Goal: Task Accomplishment & Management: Manage account settings

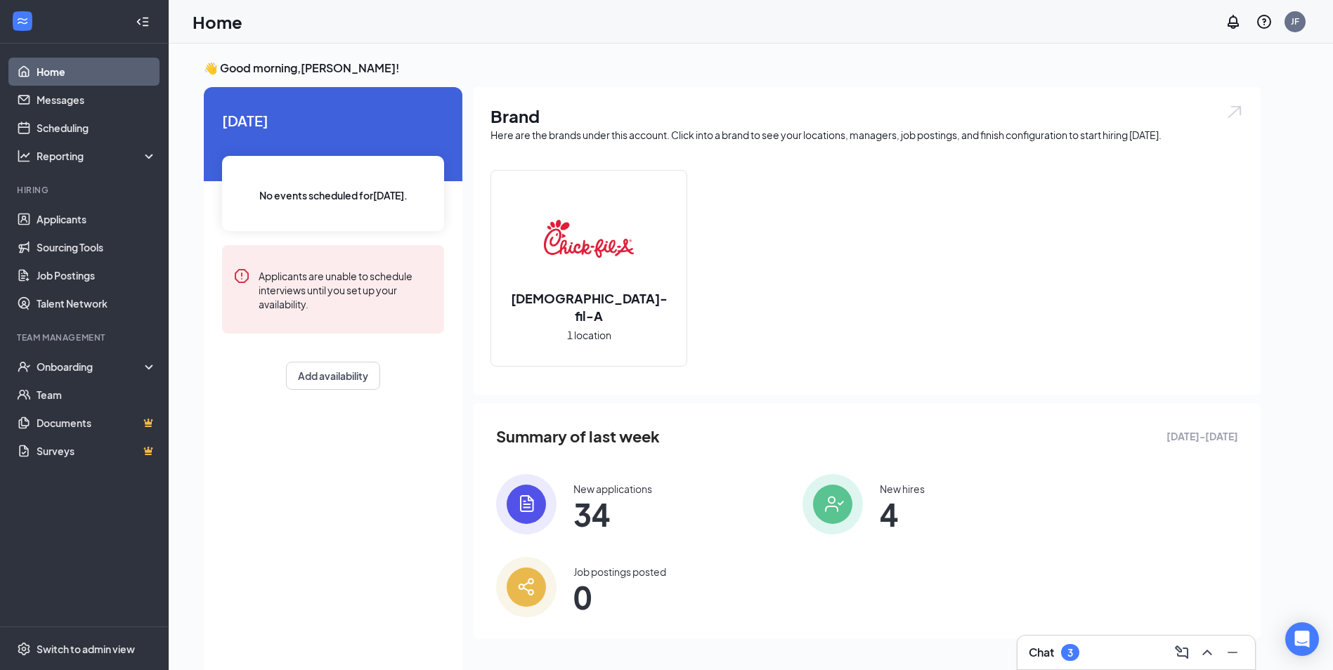
click at [1094, 654] on div "Chat 3" at bounding box center [1136, 653] width 215 height 22
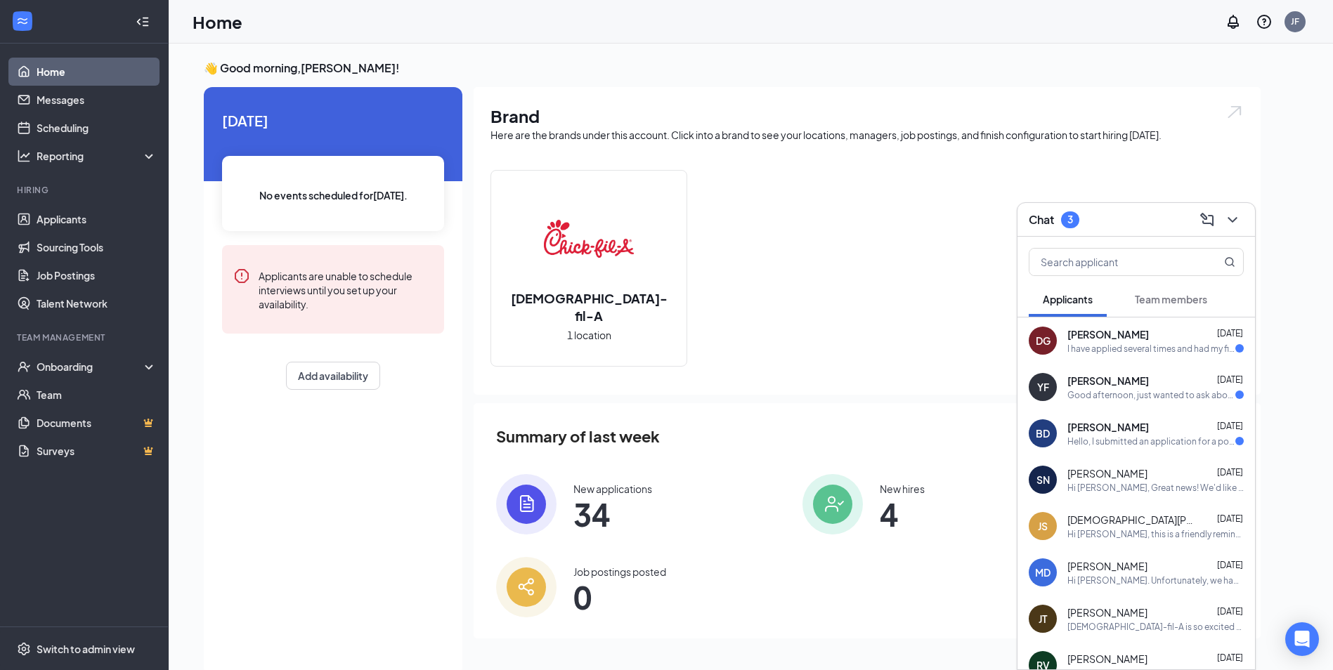
click at [616, 505] on span "34" at bounding box center [612, 514] width 79 height 25
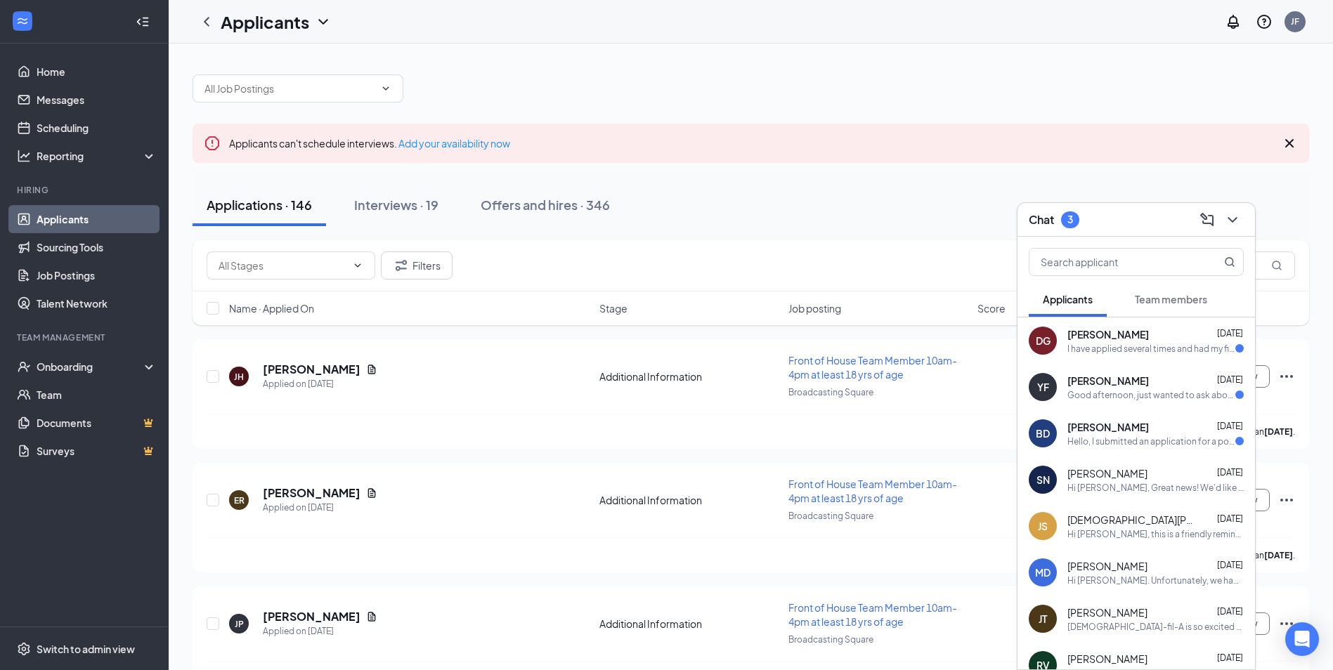
click at [1246, 219] on div "Chat 3" at bounding box center [1137, 220] width 238 height 34
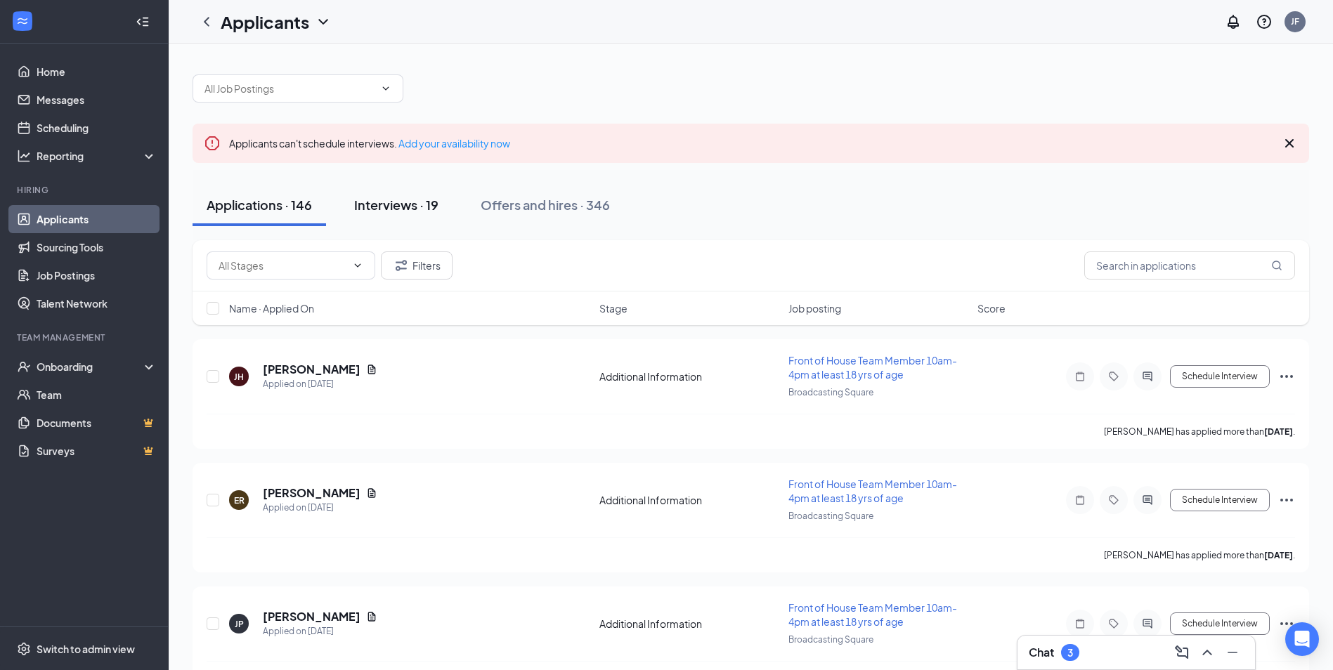
click at [383, 212] on div "Interviews · 19" at bounding box center [396, 205] width 84 height 18
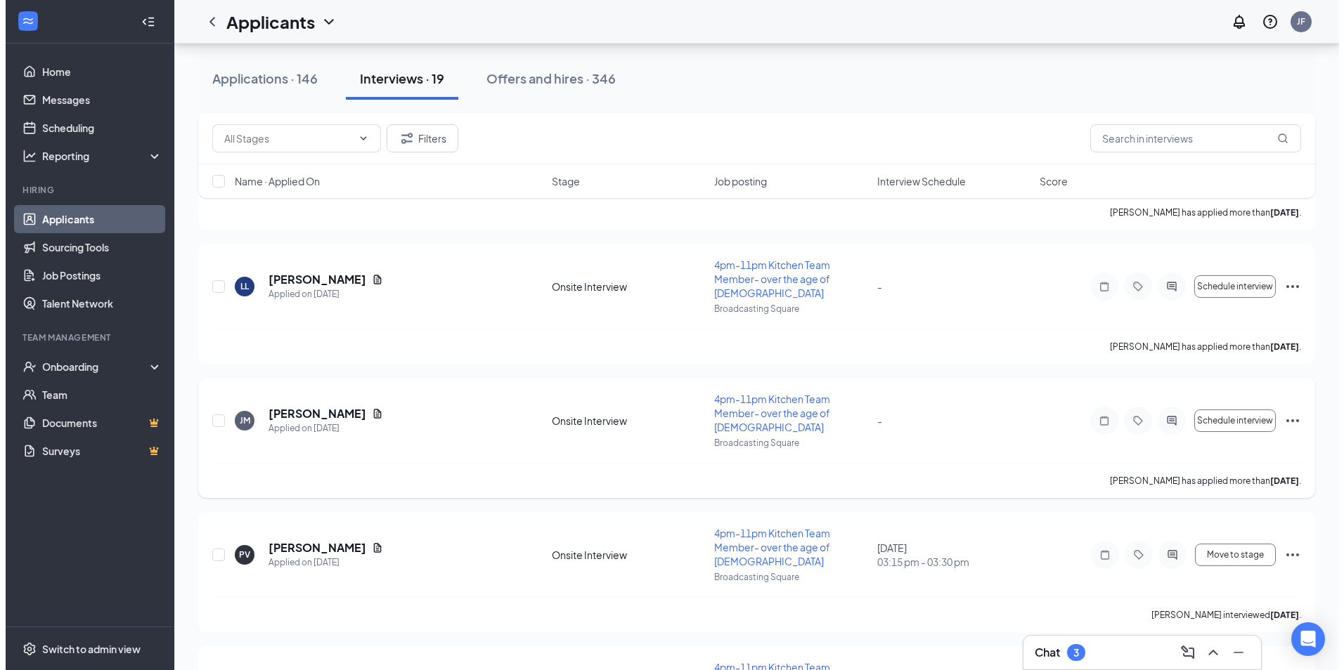
scroll to position [1054, 0]
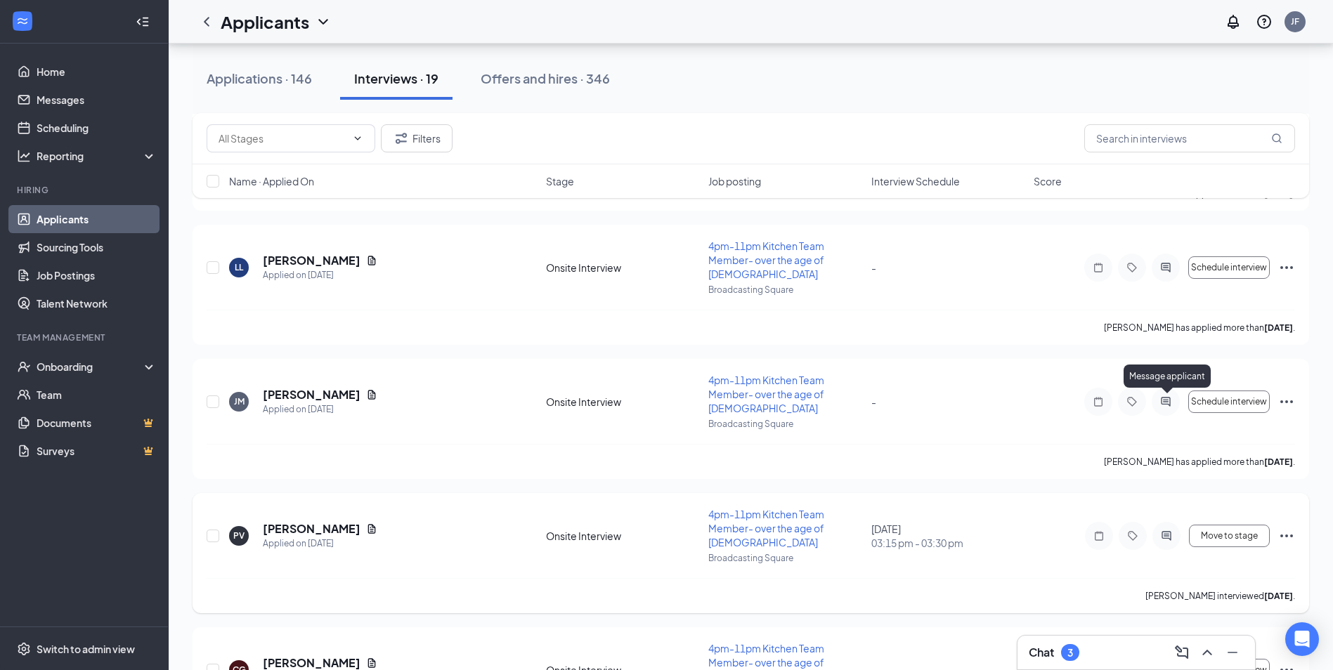
click at [1173, 531] on icon "ActiveChat" at bounding box center [1166, 536] width 17 height 11
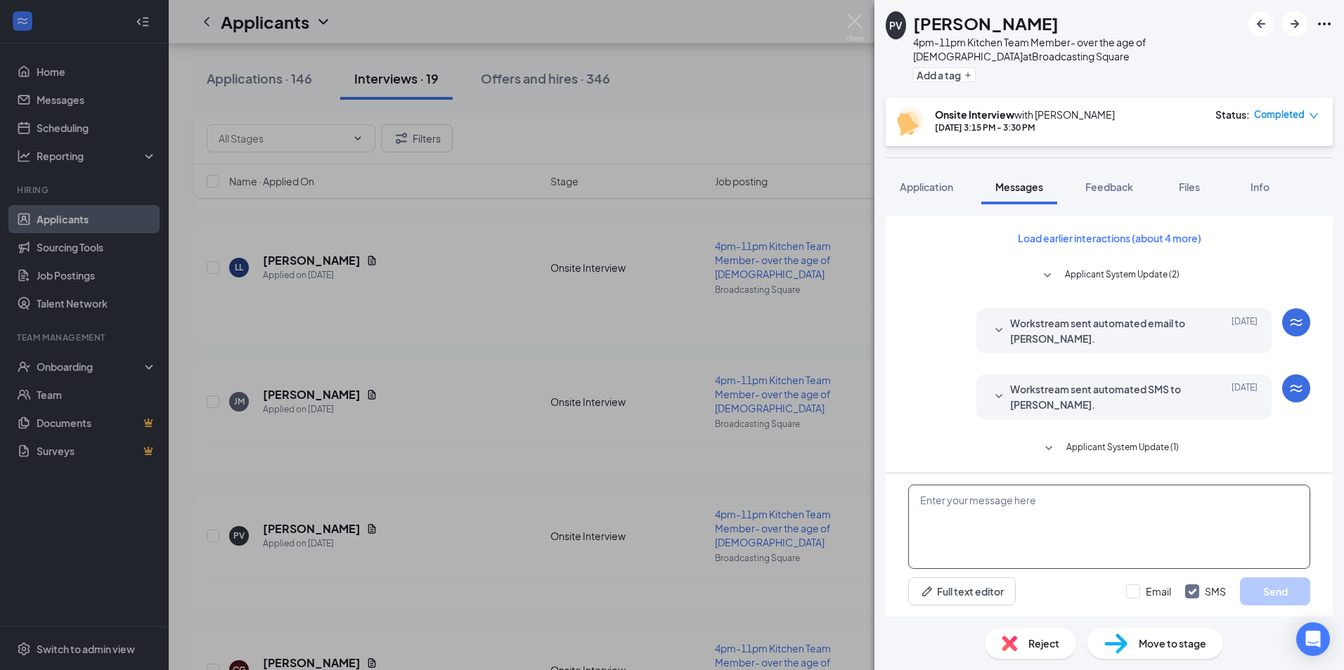
click at [995, 505] on textarea at bounding box center [1109, 527] width 402 height 84
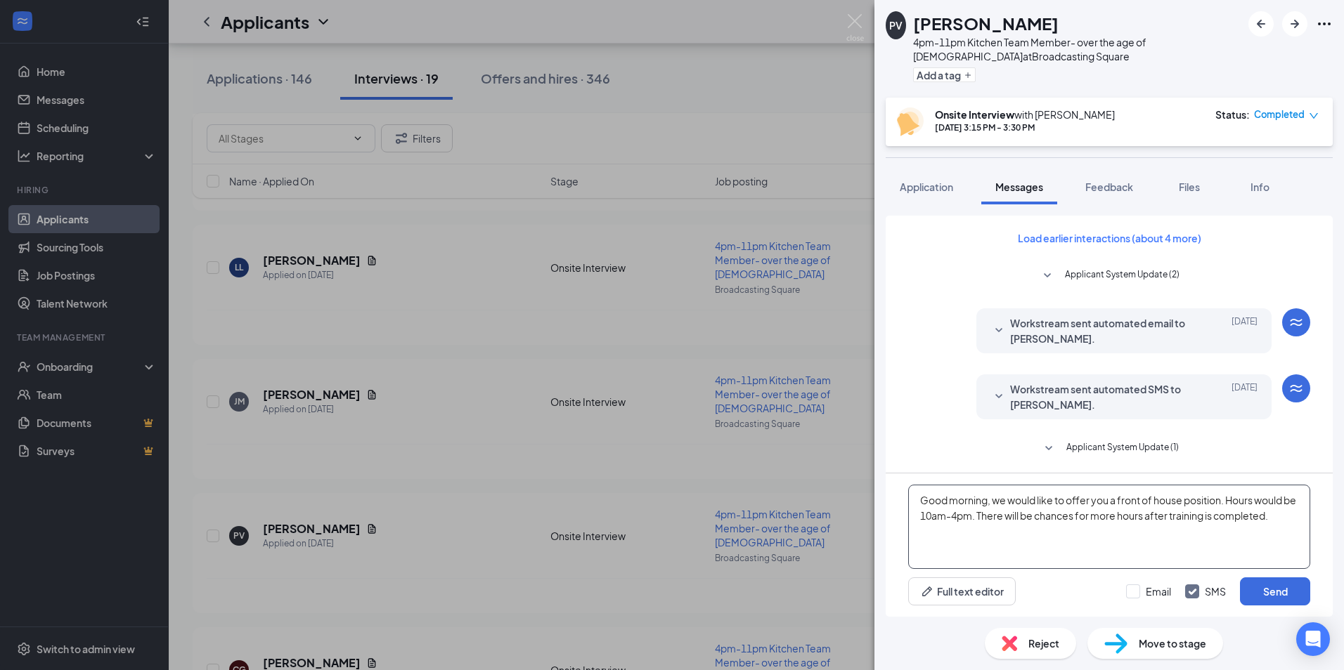
scroll to position [306, 0]
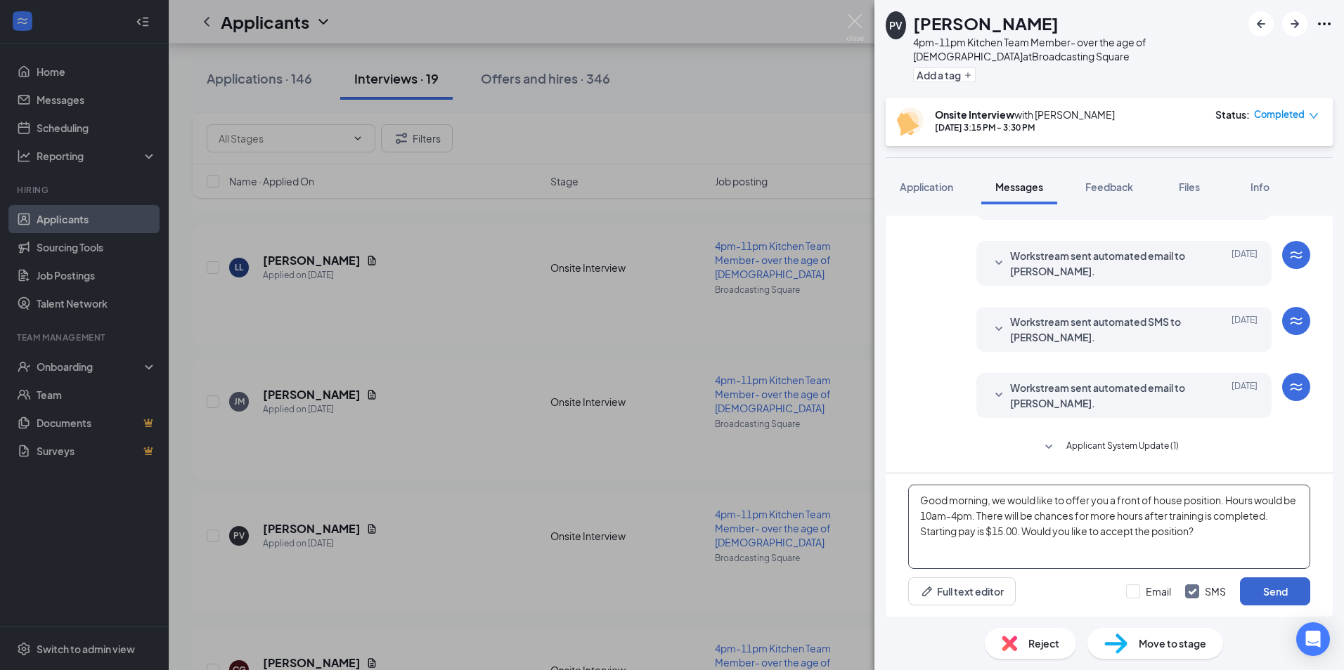
type textarea "Good morning, we would like to offer you a front of house position. Hours would…"
click at [1285, 586] on button "Send" at bounding box center [1275, 592] width 70 height 28
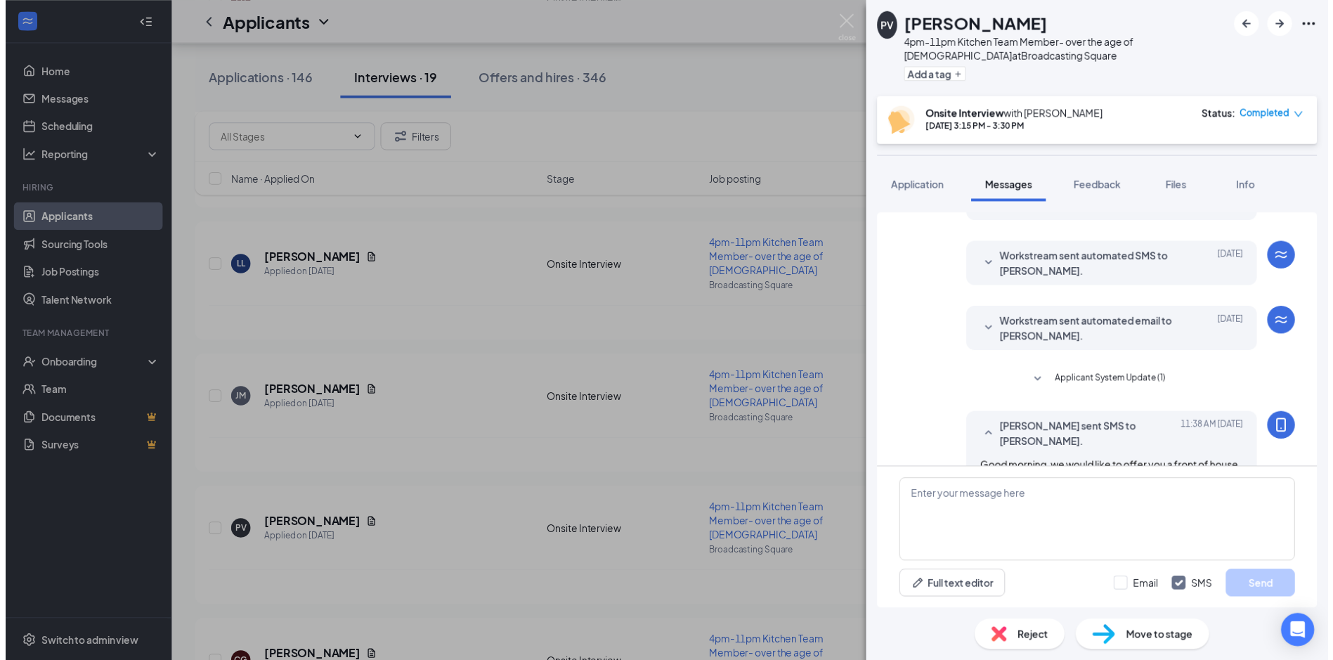
scroll to position [444, 0]
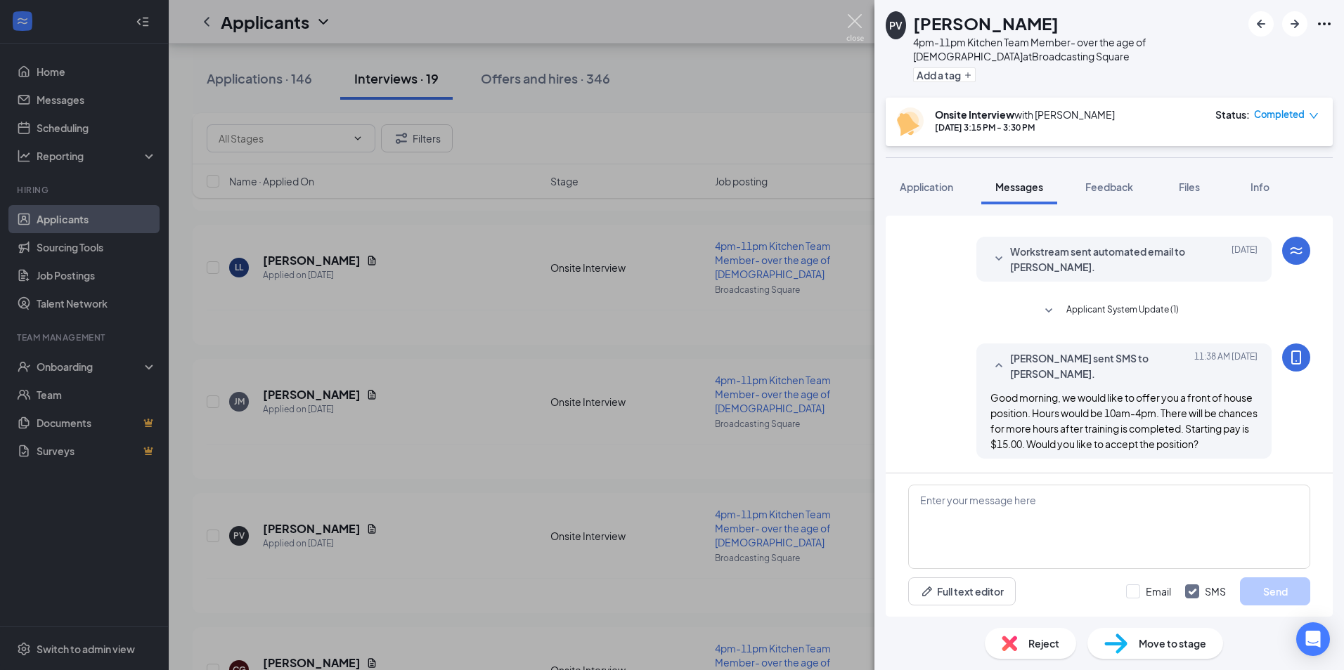
click at [855, 20] on img at bounding box center [855, 27] width 18 height 27
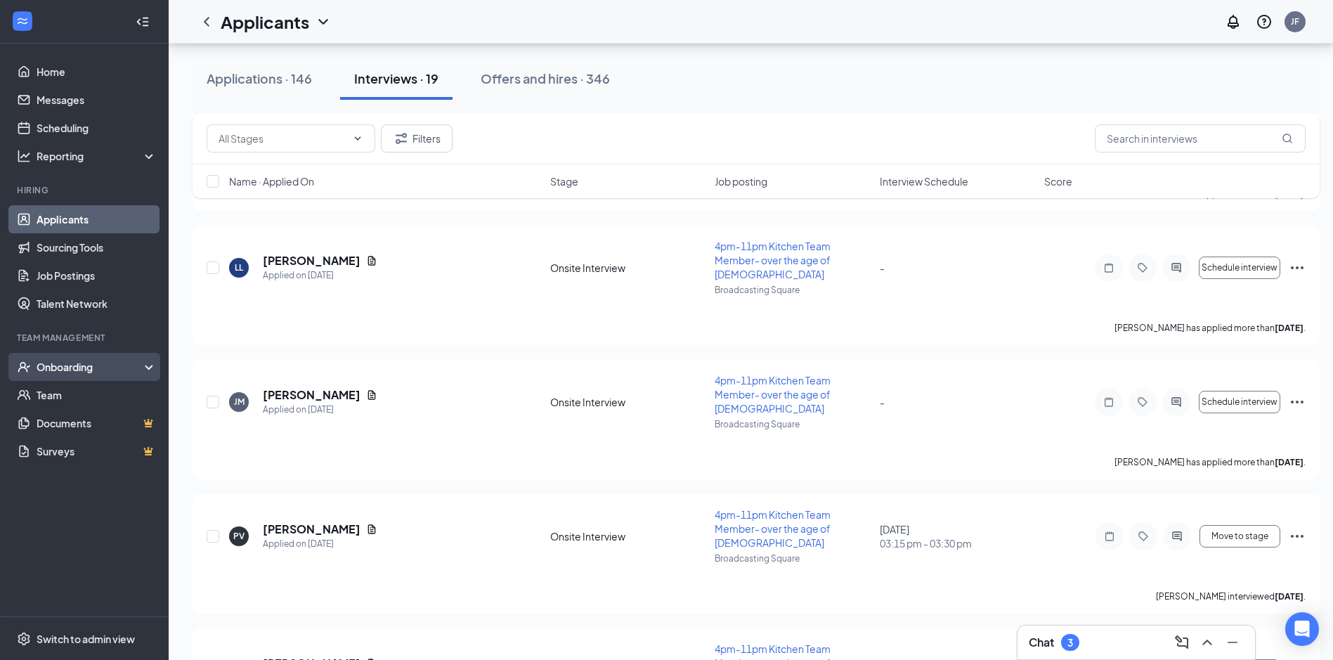
click at [75, 369] on div "Onboarding" at bounding box center [91, 367] width 108 height 14
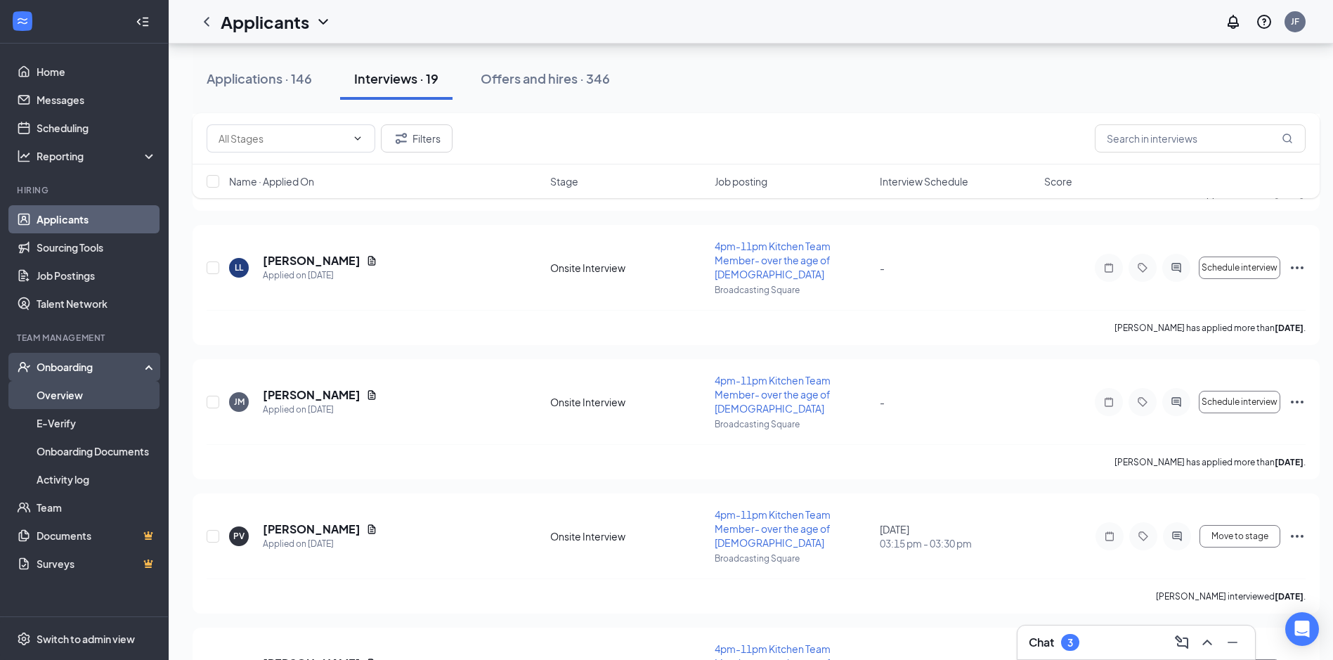
click at [79, 393] on link "Overview" at bounding box center [97, 395] width 120 height 28
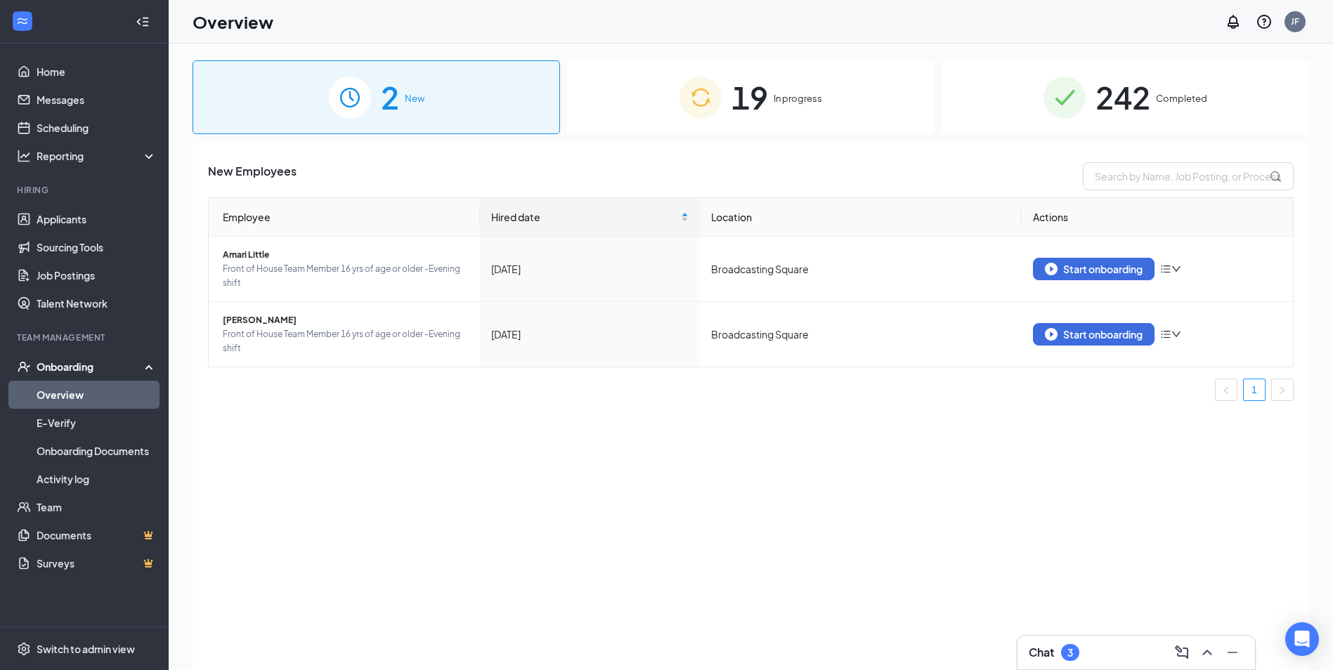
click at [784, 96] on span "In progress" at bounding box center [798, 98] width 48 height 14
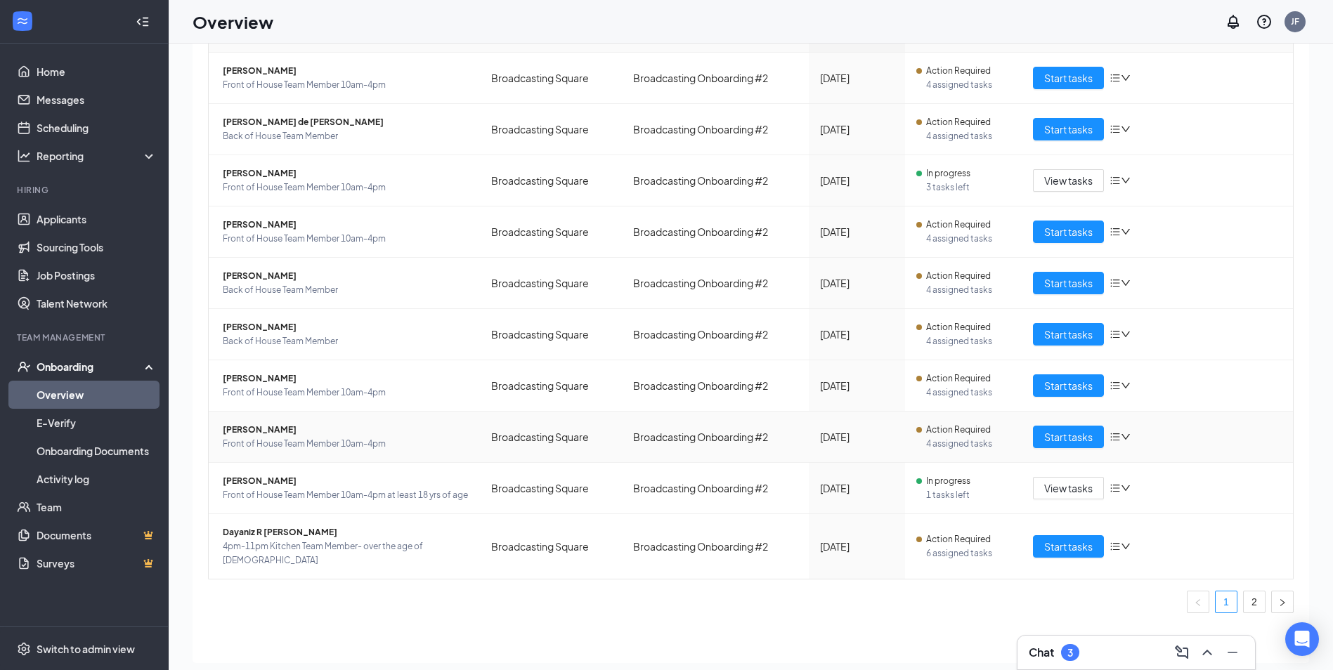
scroll to position [63, 0]
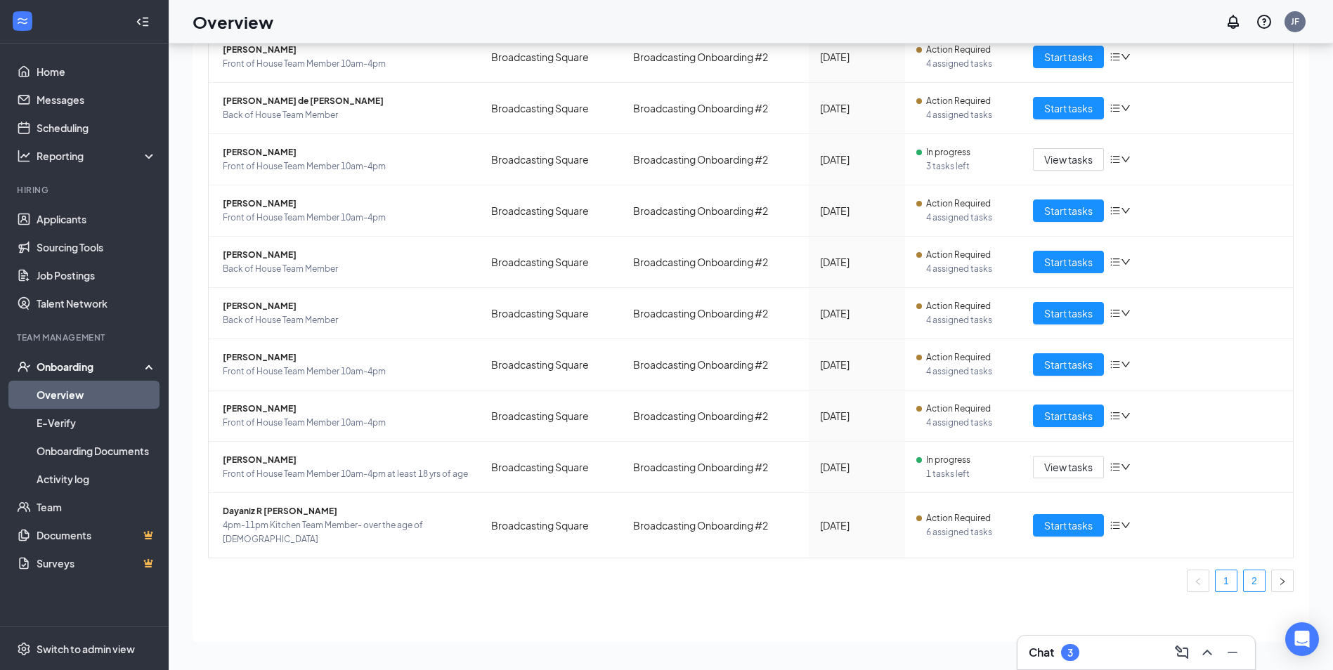
click at [1247, 583] on link "2" at bounding box center [1254, 581] width 21 height 21
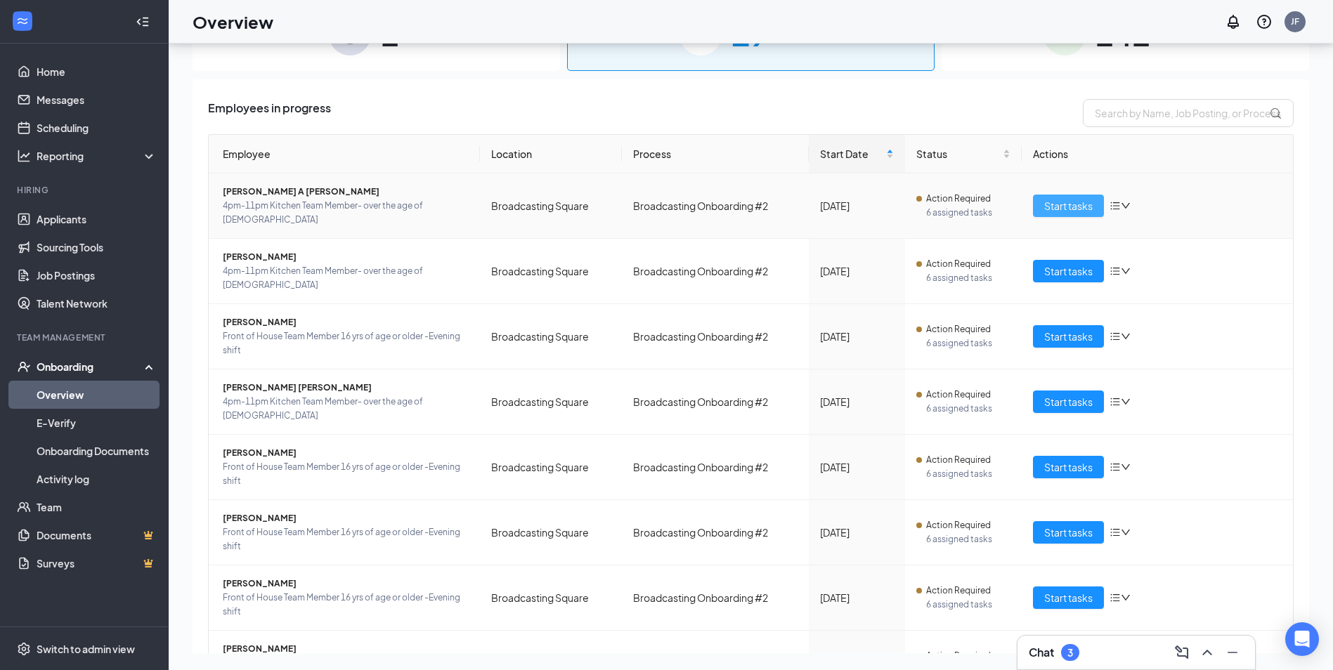
click at [1052, 198] on span "Start tasks" at bounding box center [1068, 205] width 48 height 15
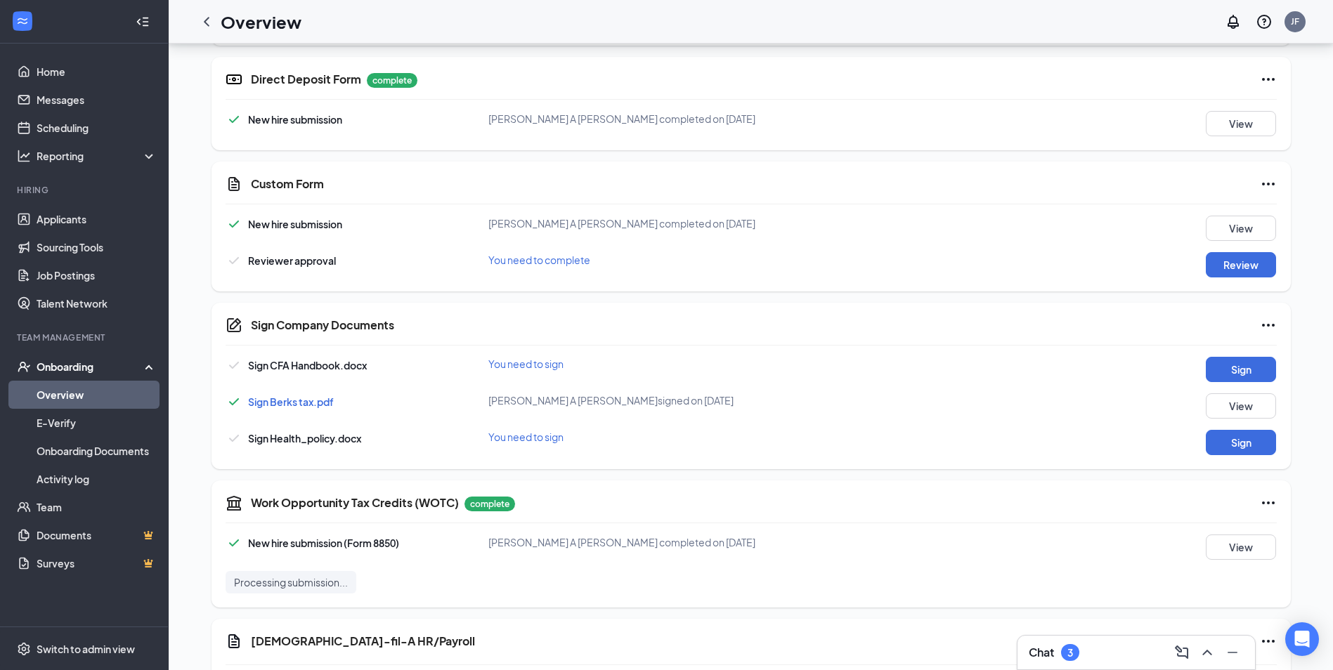
scroll to position [562, 0]
click at [1250, 268] on button "Review" at bounding box center [1241, 264] width 70 height 25
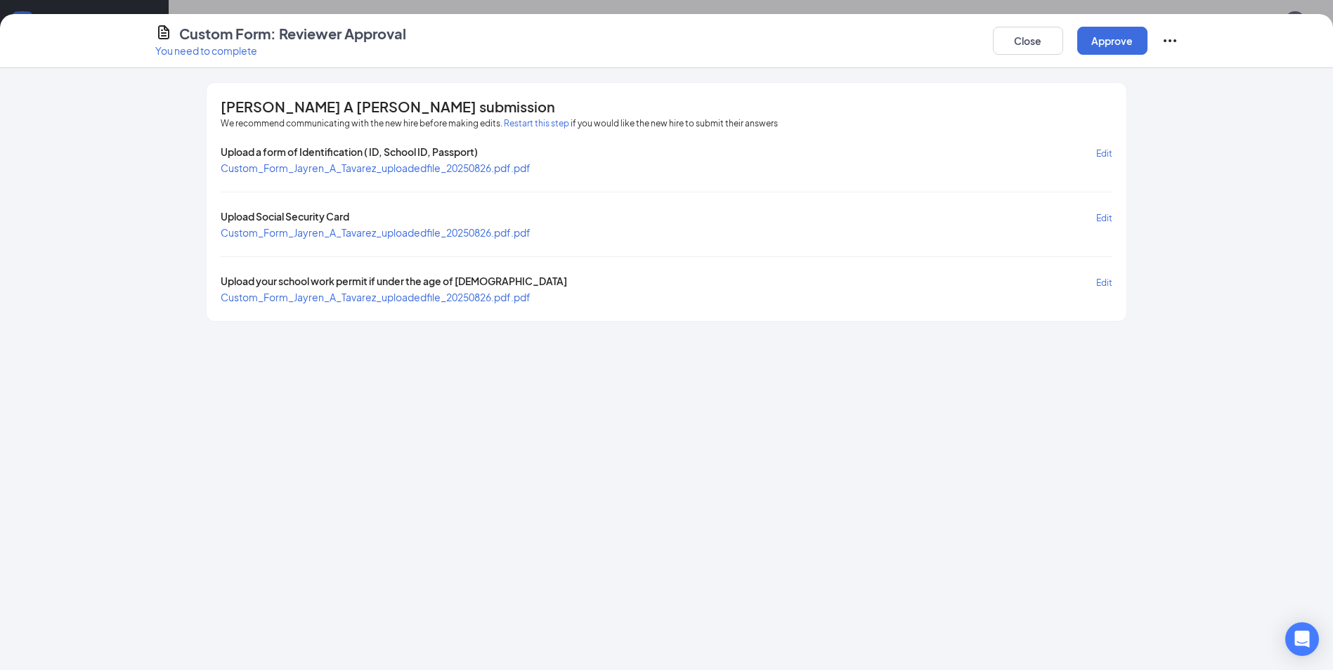
click at [517, 167] on span "Custom_Form_Jayren_A_Tavarez_uploadedfile_20250826.pdf.pdf" at bounding box center [376, 168] width 310 height 13
click at [515, 233] on span "Custom_Form_Jayren_A_Tavarez_uploadedfile_20250826.pdf.pdf" at bounding box center [376, 232] width 310 height 13
click at [475, 300] on span "Custom_Form_Jayren_A_Tavarez_uploadedfile_20250826.pdf.pdf" at bounding box center [376, 297] width 310 height 13
click at [1113, 44] on button "Approve" at bounding box center [1112, 41] width 70 height 28
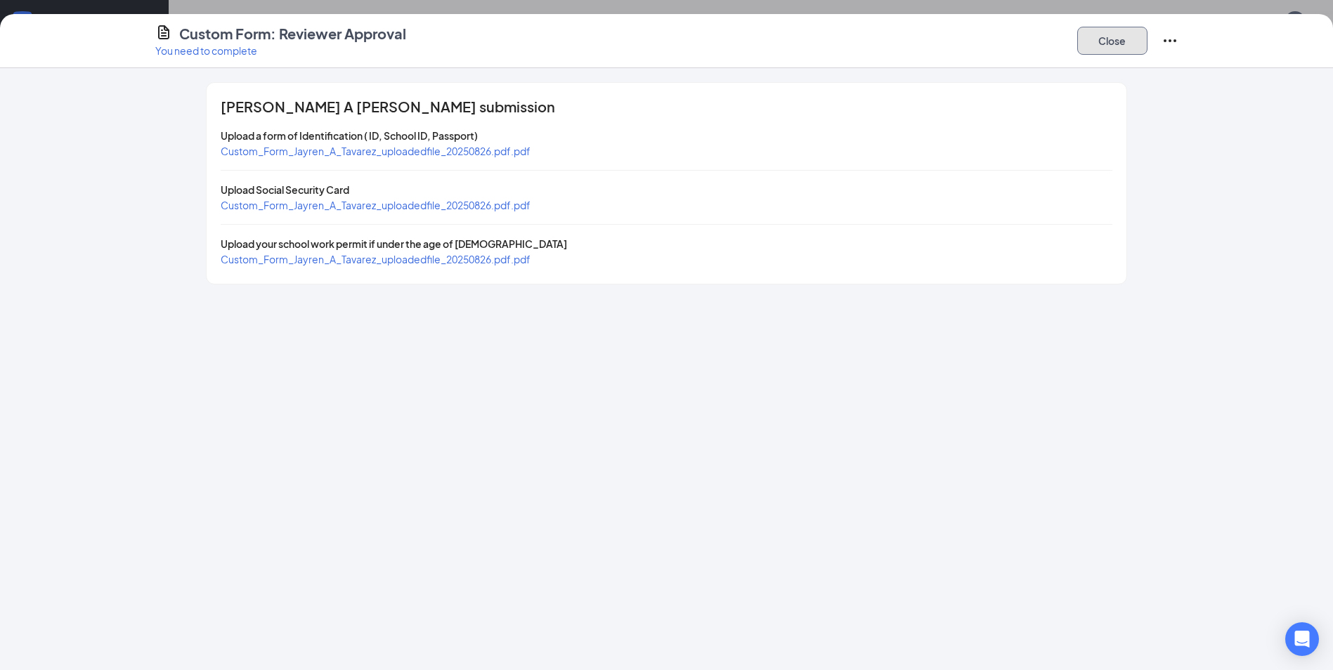
click at [1113, 44] on button "Close" at bounding box center [1112, 41] width 70 height 28
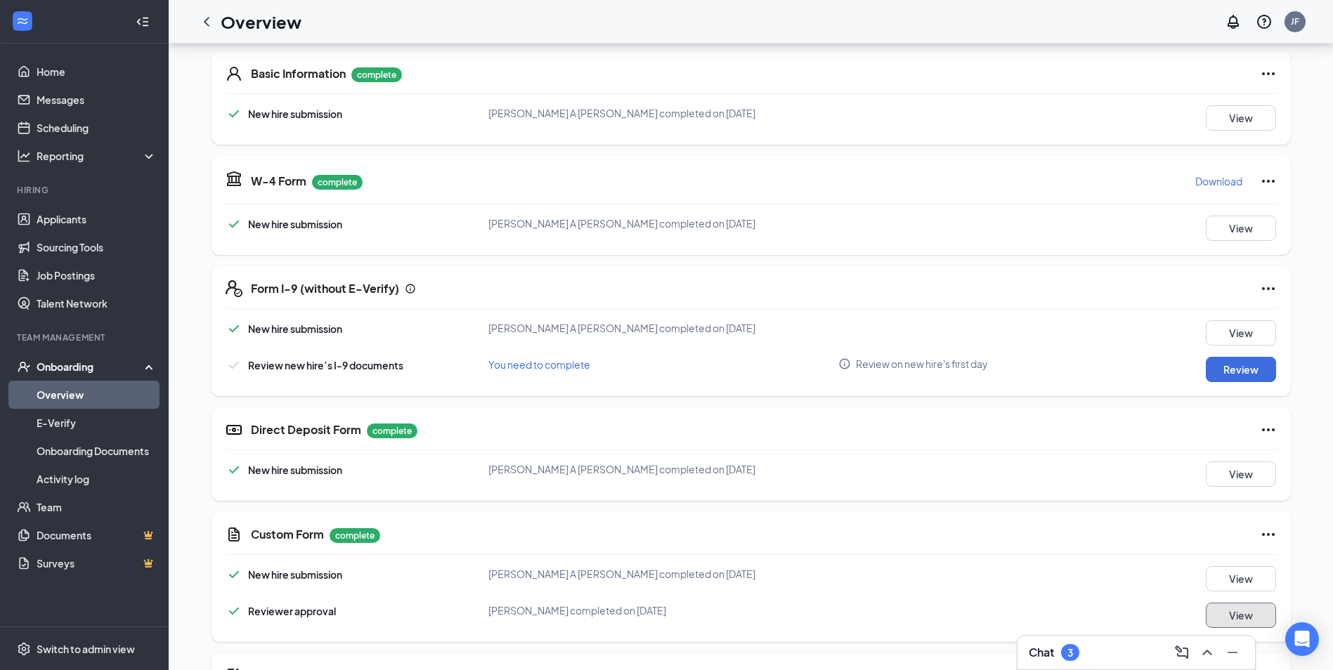
scroll to position [141, 0]
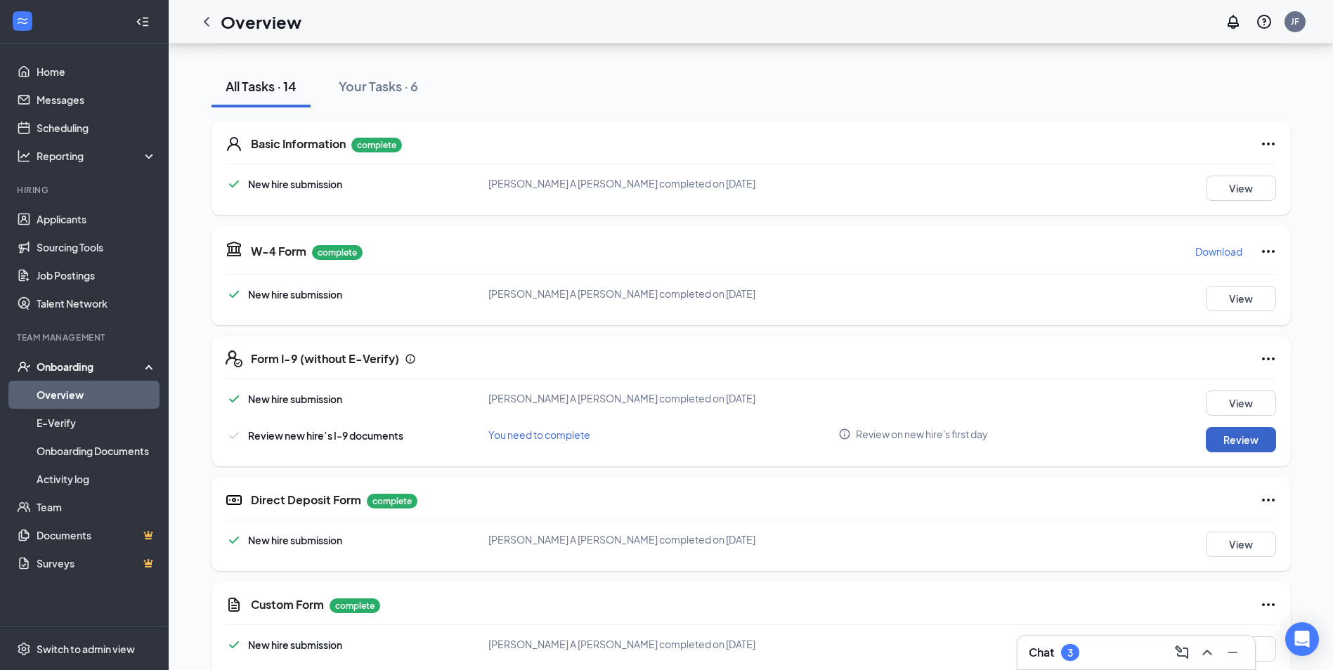
click at [1239, 438] on button "Review" at bounding box center [1241, 439] width 70 height 25
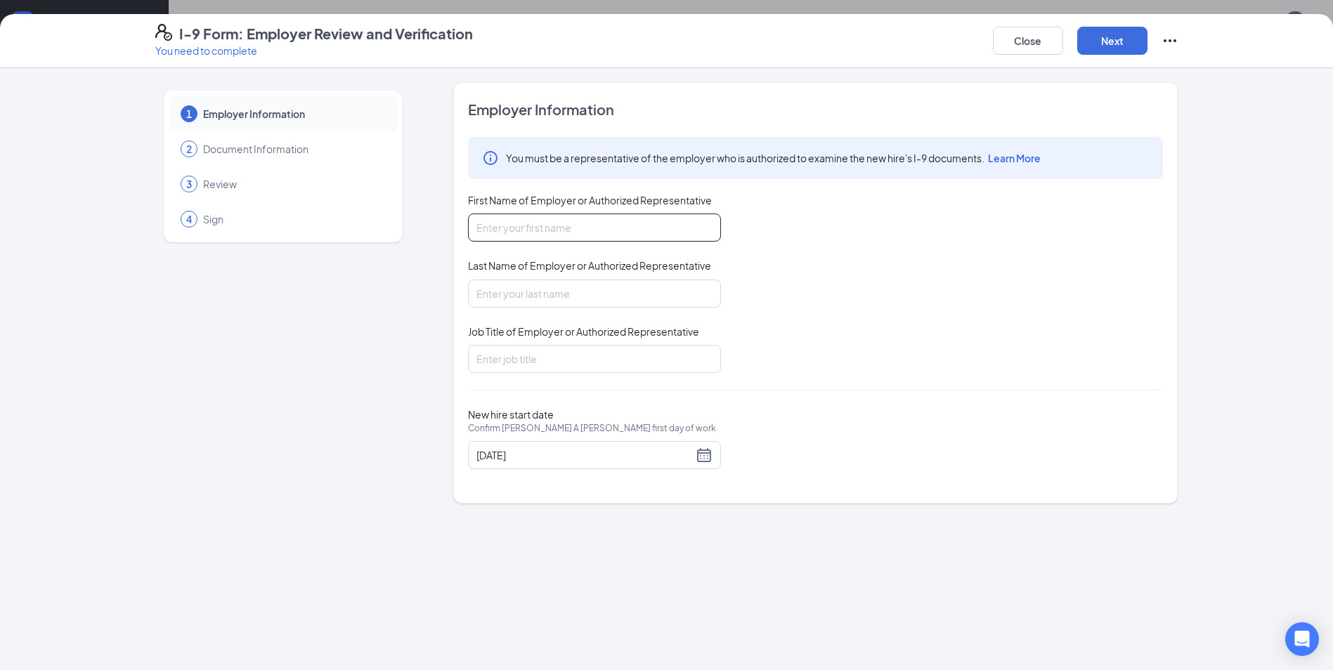
click at [651, 230] on input "First Name of Employer or Authorized Representative" at bounding box center [594, 228] width 253 height 28
type input "[PERSON_NAME]"
type input "Folk"
type input "Director of operations"
click at [1108, 36] on button "Next" at bounding box center [1112, 41] width 70 height 28
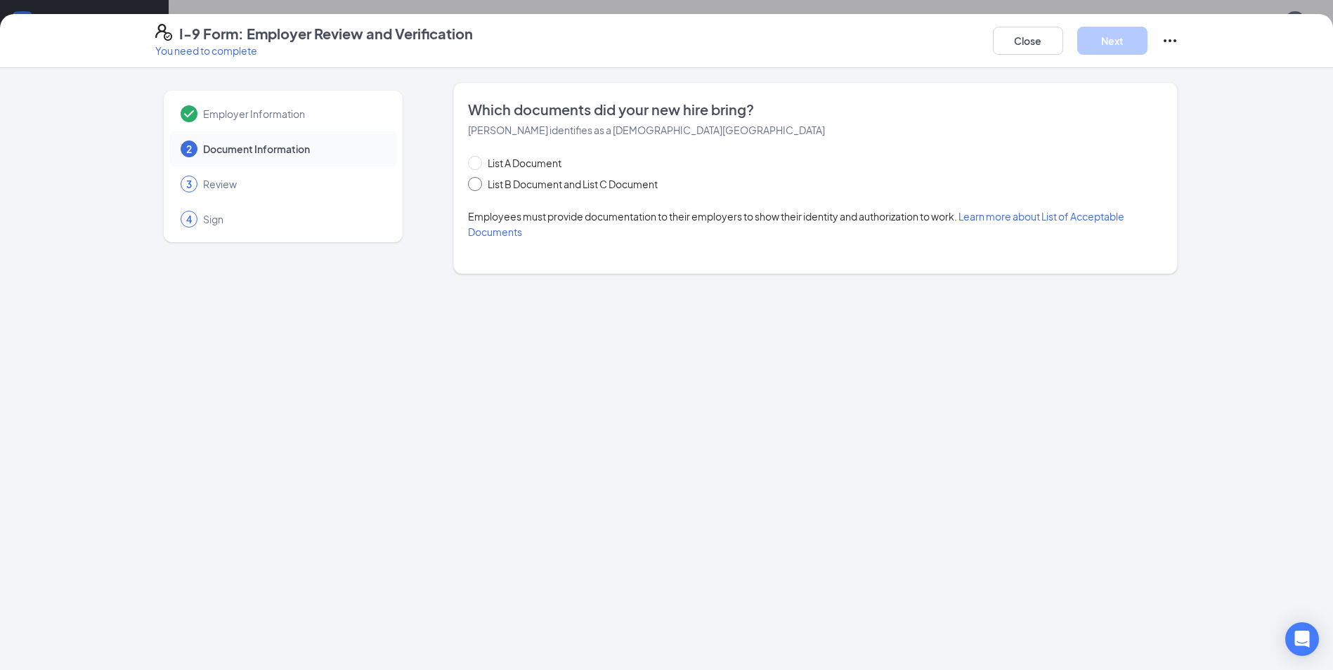
click at [472, 187] on span at bounding box center [475, 184] width 14 height 14
click at [472, 187] on input "List B Document and List C Document" at bounding box center [473, 182] width 10 height 10
radio input "true"
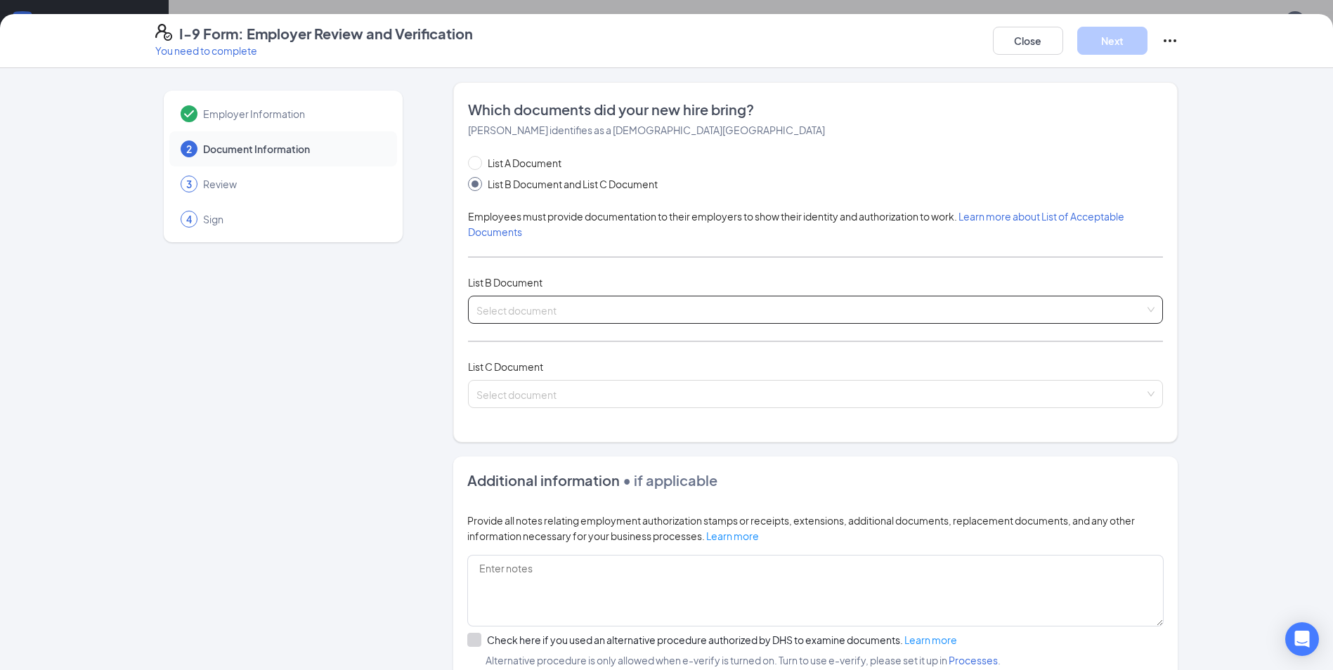
click at [618, 313] on input "search" at bounding box center [810, 307] width 668 height 21
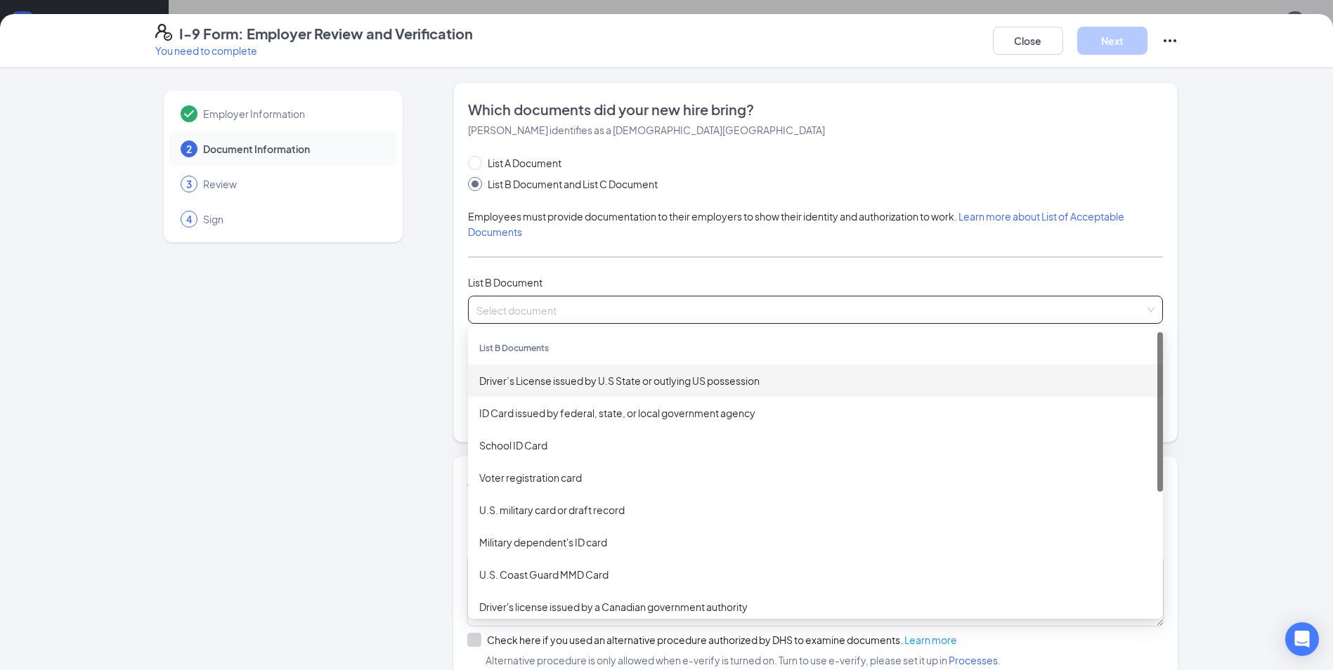
click at [619, 379] on div "Driver’s License issued by U.S State or outlying US possession" at bounding box center [815, 380] width 673 height 15
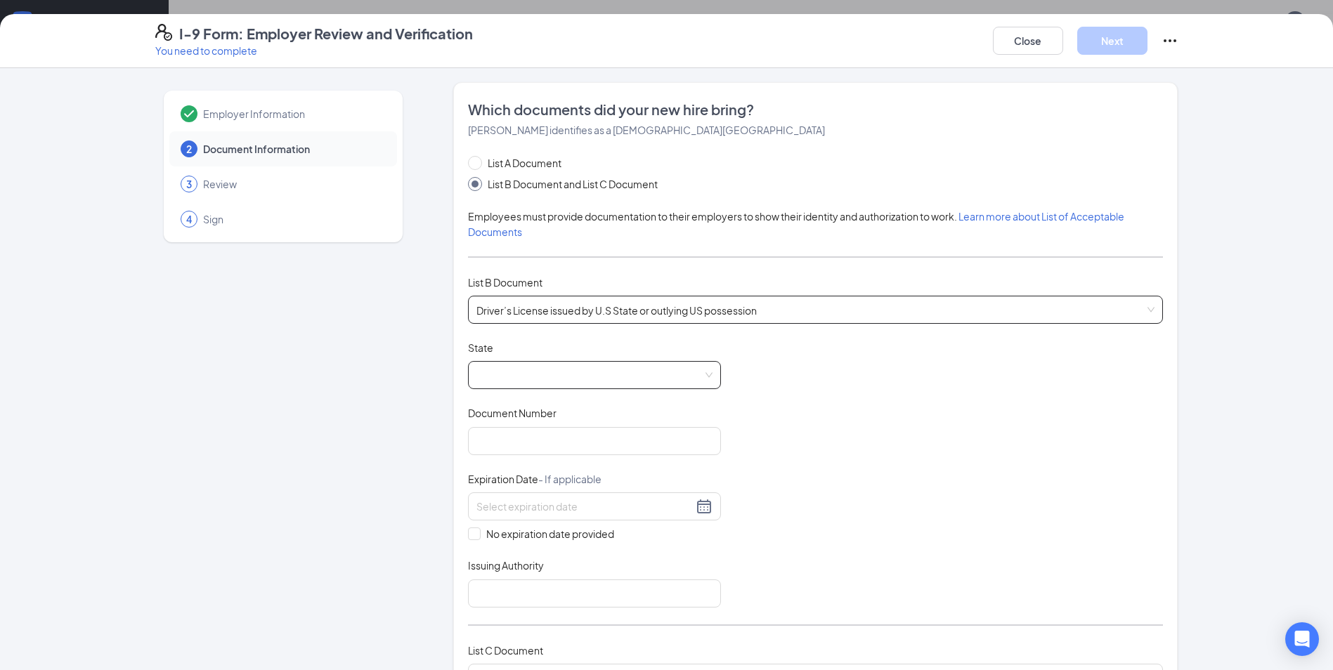
click at [605, 374] on span at bounding box center [594, 375] width 236 height 27
click at [530, 472] on div "[US_STATE]" at bounding box center [594, 474] width 231 height 15
click at [600, 439] on input "Document Number" at bounding box center [594, 441] width 253 height 28
type input "35053578"
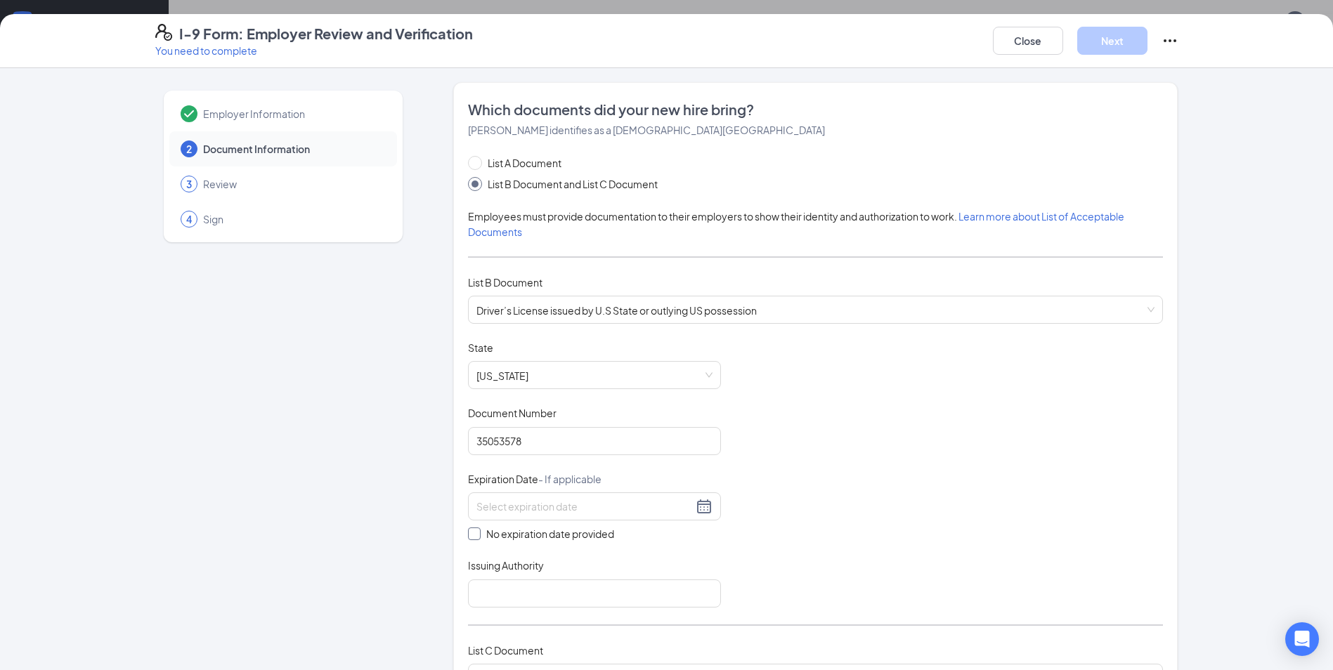
click at [471, 530] on input "No expiration date provided" at bounding box center [473, 533] width 10 height 10
checkbox input "true"
click at [524, 595] on input "Issuing Authority" at bounding box center [594, 596] width 253 height 28
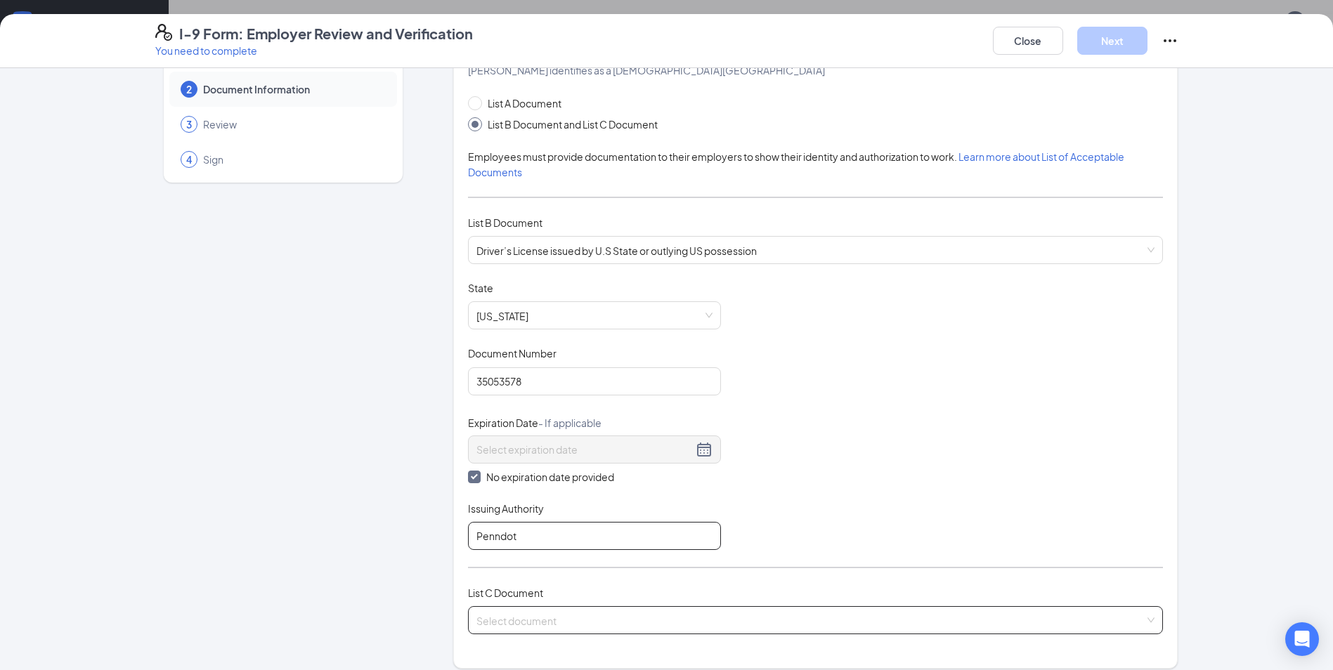
scroll to position [141, 0]
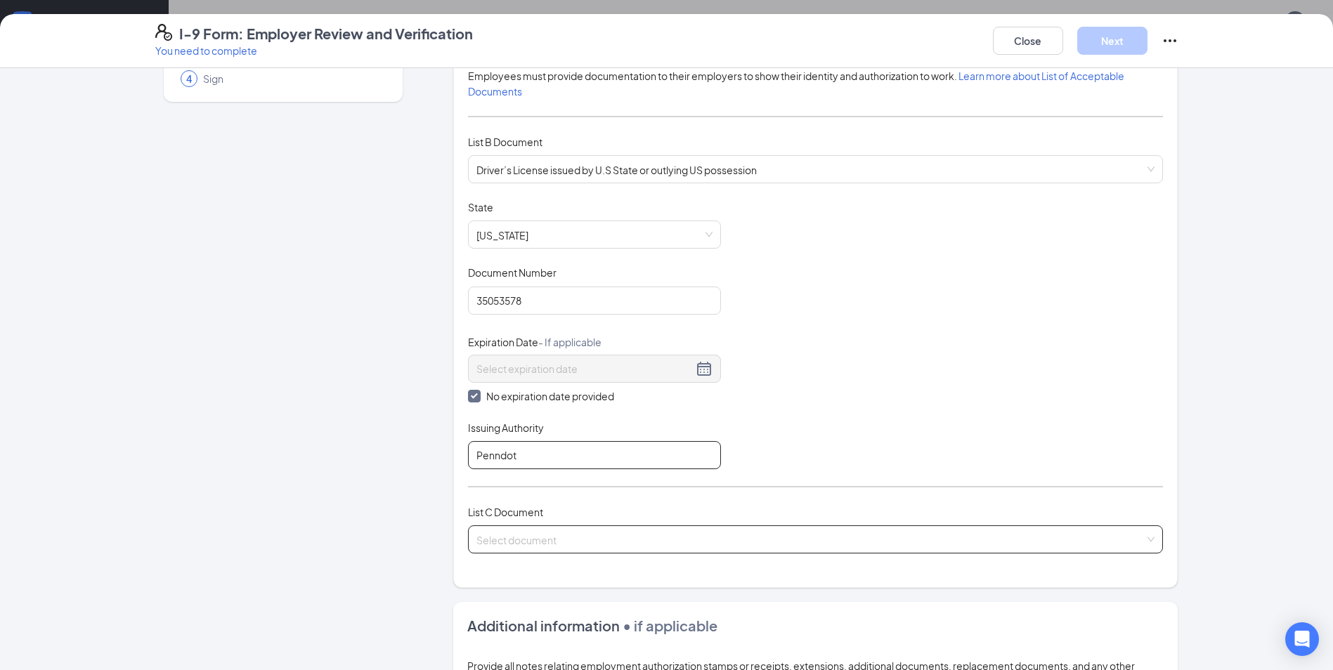
type input "Penndot"
click at [645, 539] on input "search" at bounding box center [810, 536] width 668 height 21
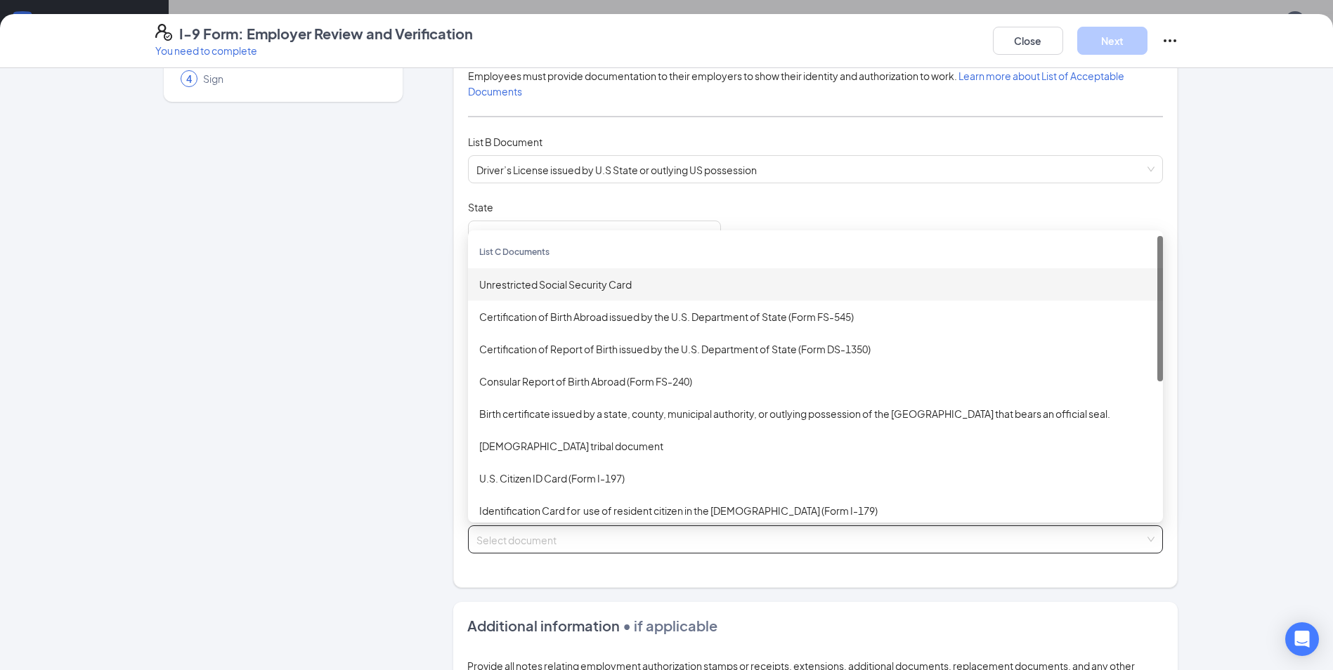
click at [545, 288] on div "Unrestricted Social Security Card" at bounding box center [815, 284] width 673 height 15
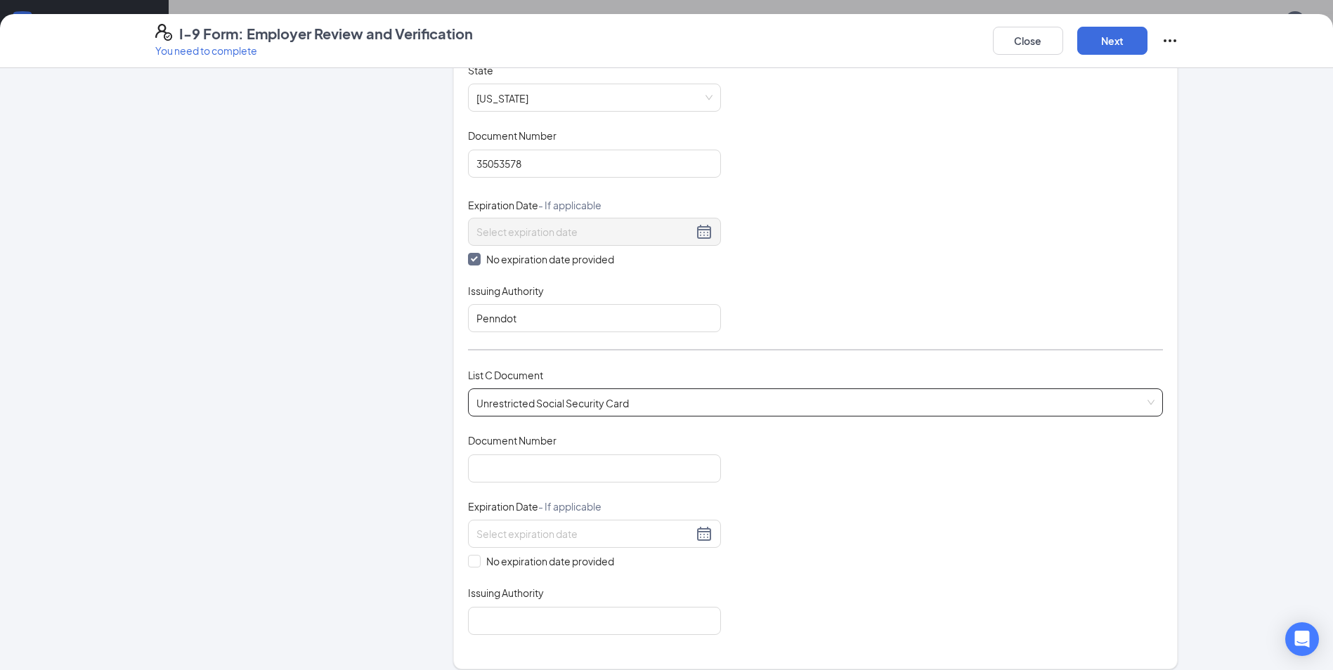
scroll to position [281, 0]
click at [586, 472] on input "Document Number" at bounding box center [594, 465] width 253 height 28
type input "059986814"
click at [469, 561] on input "No expiration date provided" at bounding box center [473, 557] width 10 height 10
checkbox input "true"
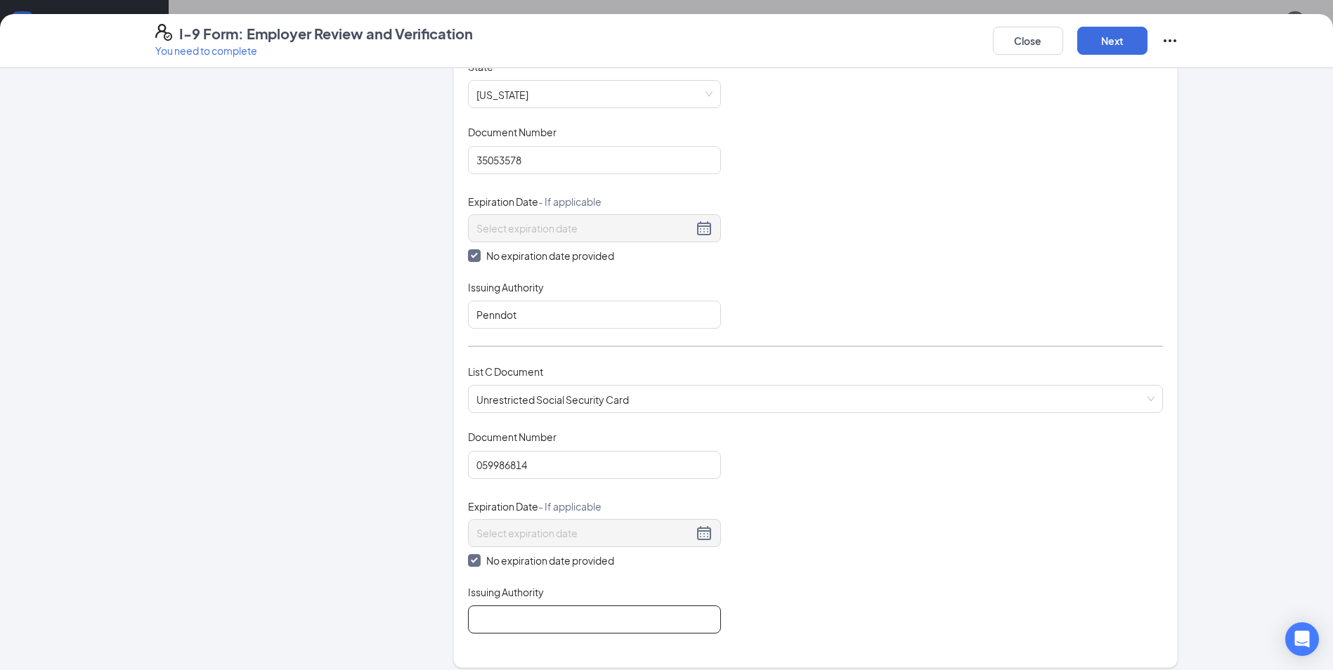
click at [512, 624] on input "Issuing Authority" at bounding box center [594, 620] width 253 height 28
type input "US"
click at [1106, 48] on button "Next" at bounding box center [1112, 41] width 70 height 28
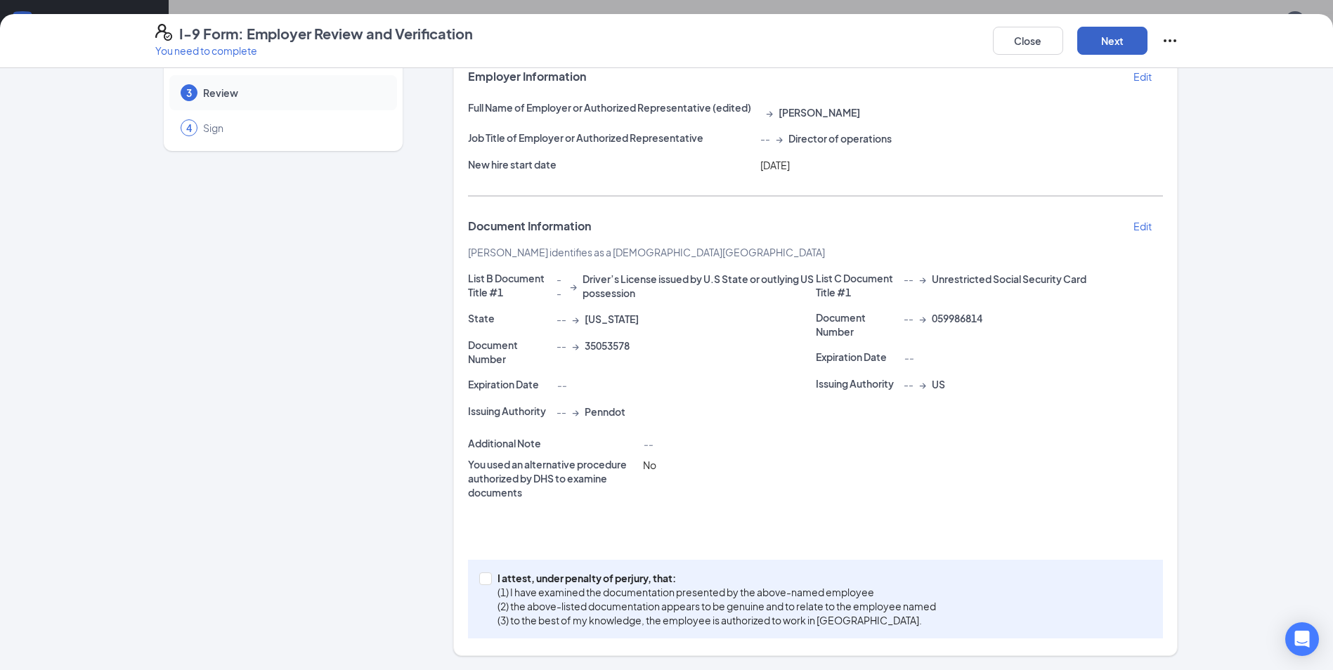
scroll to position [91, 0]
click at [479, 582] on input "I attest, under penalty of [PERSON_NAME], that: (1) I have examined the documen…" at bounding box center [484, 578] width 10 height 10
checkbox input "true"
click at [1105, 47] on button "Next" at bounding box center [1112, 41] width 70 height 28
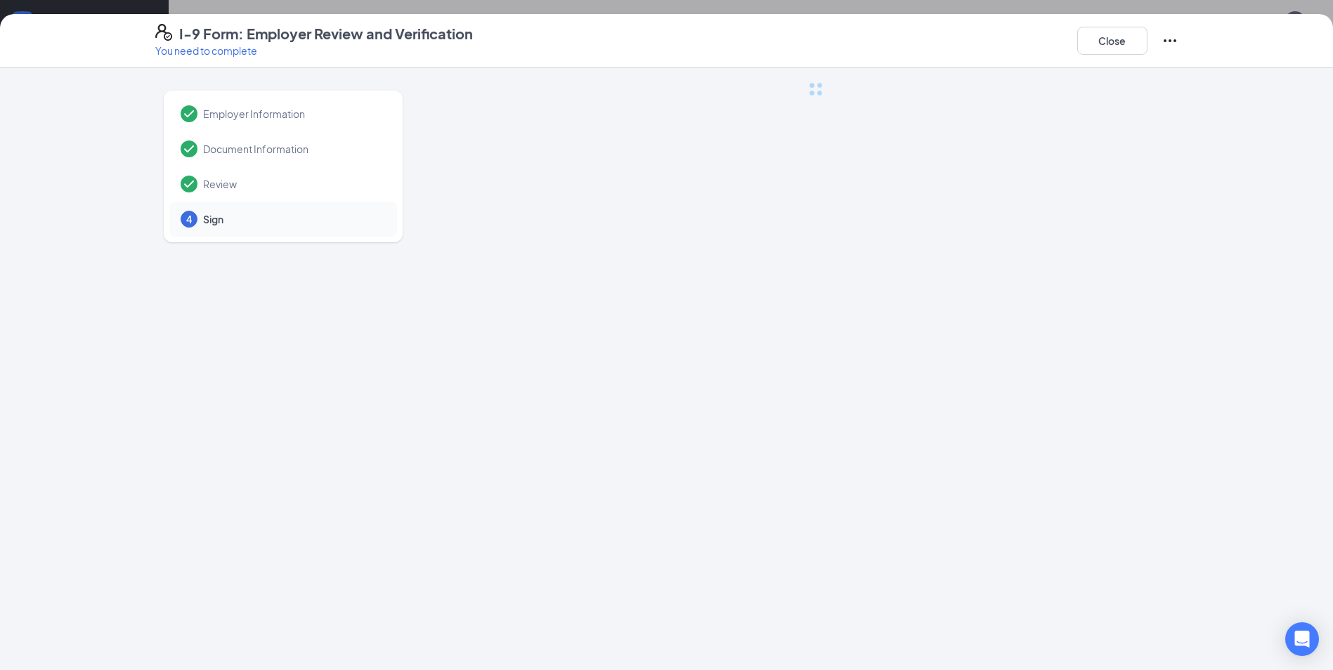
scroll to position [0, 0]
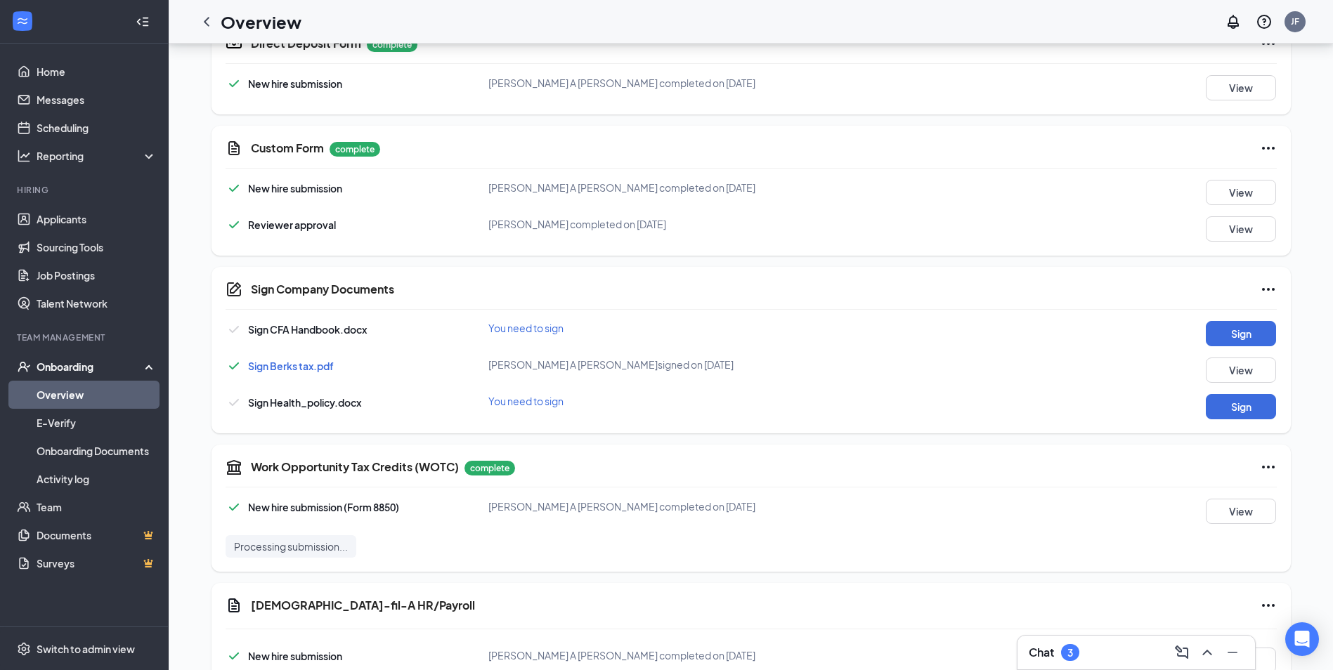
scroll to position [632, 0]
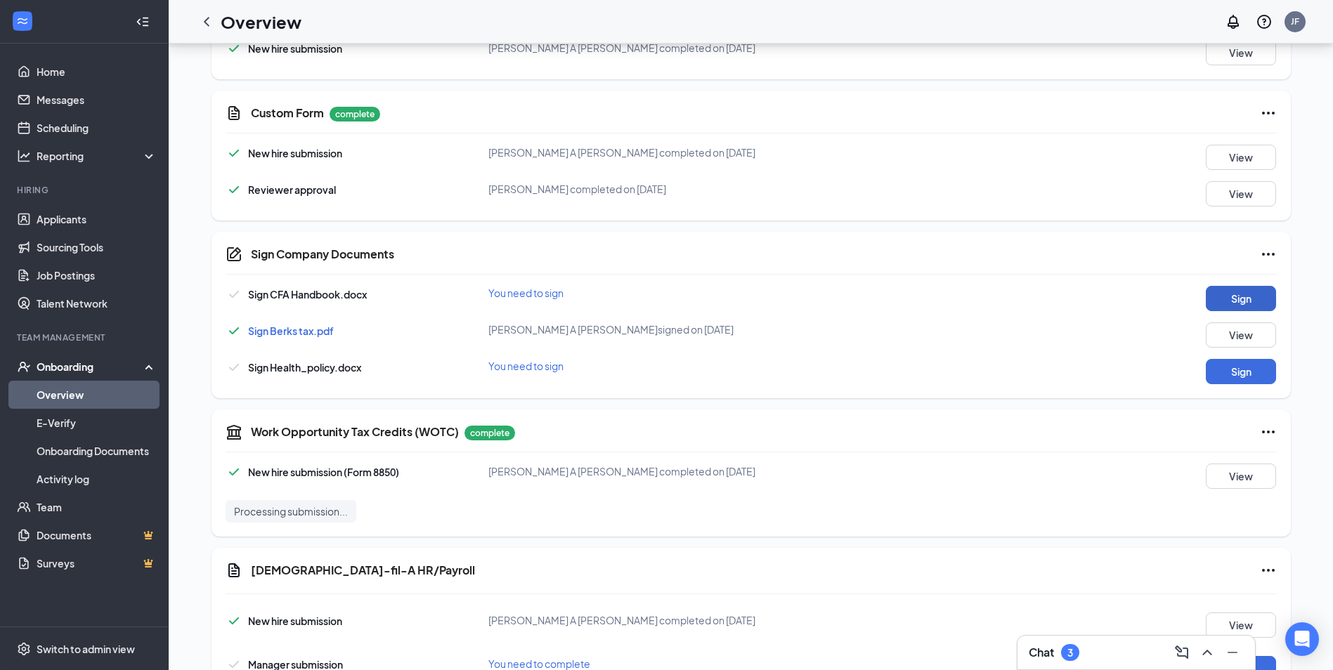
click at [1233, 300] on button "Sign" at bounding box center [1241, 298] width 70 height 25
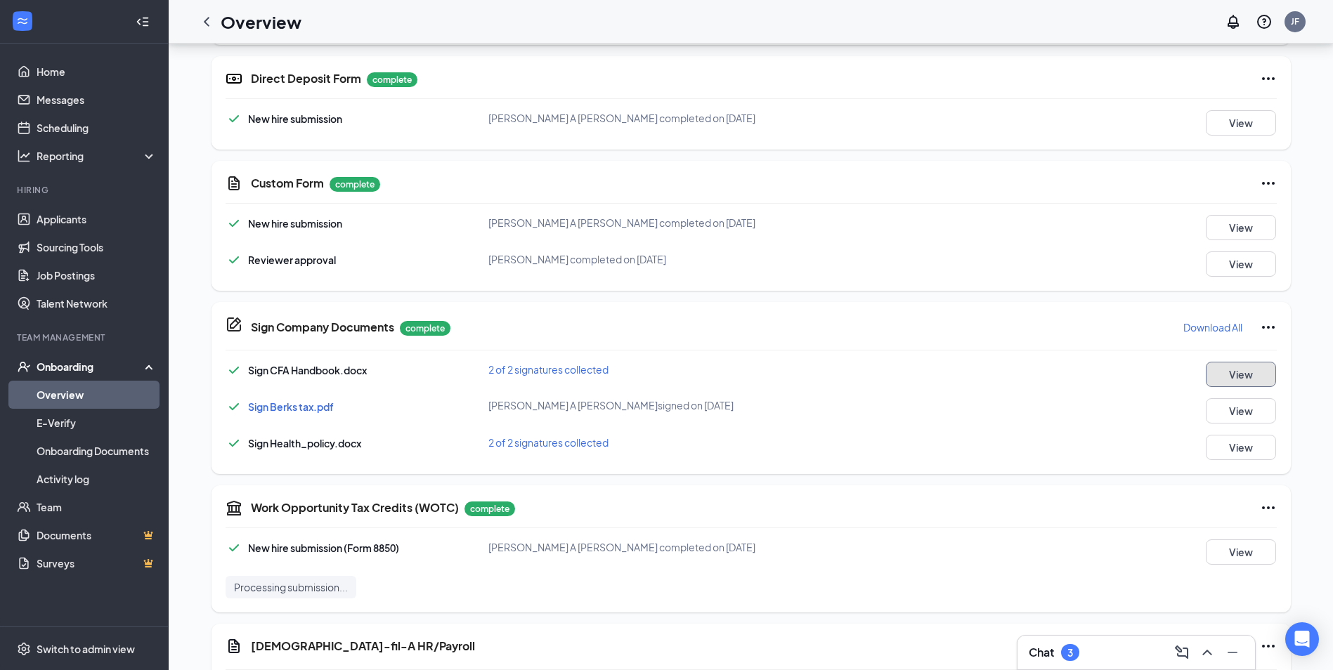
scroll to position [741, 0]
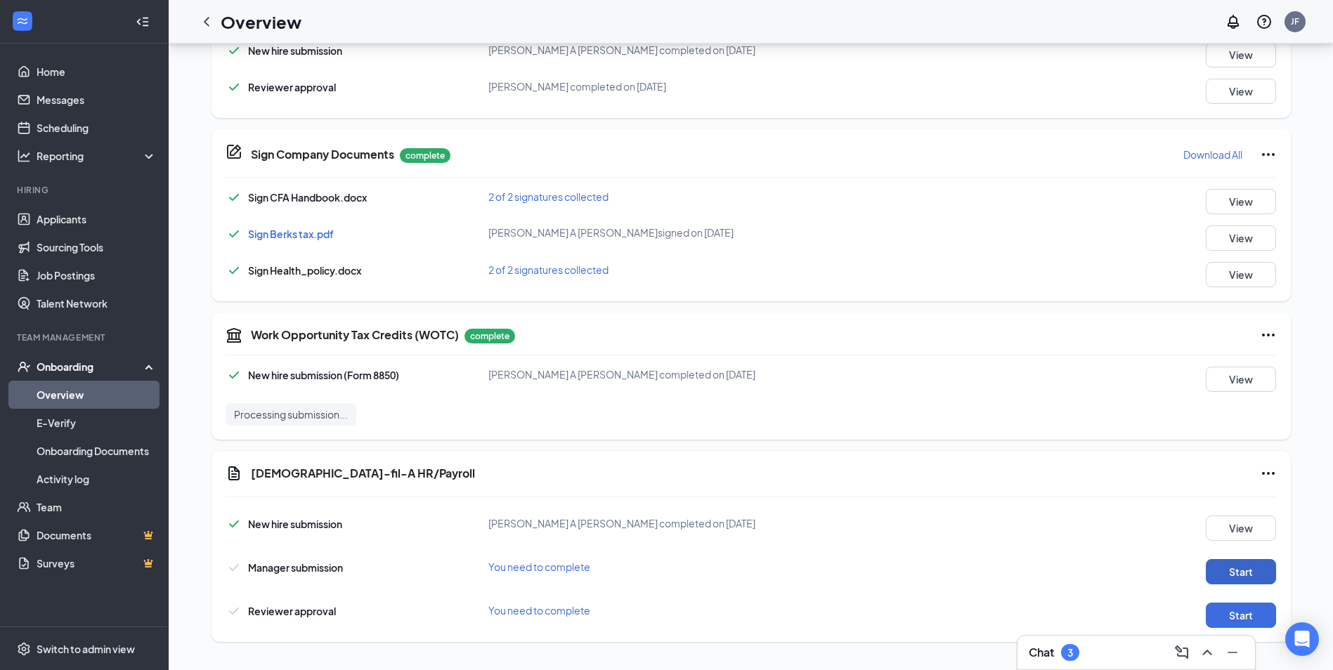
click at [1241, 569] on button "Start" at bounding box center [1241, 571] width 70 height 25
click at [1251, 610] on button "Start" at bounding box center [1241, 615] width 70 height 25
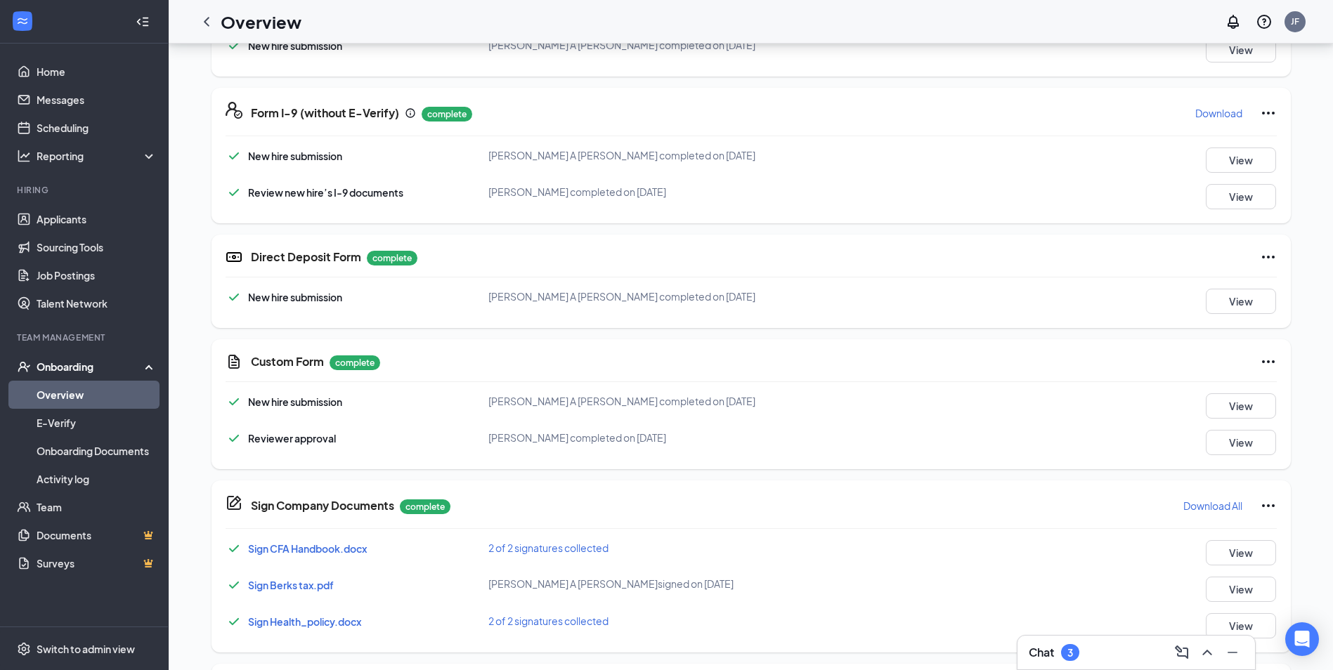
scroll to position [0, 0]
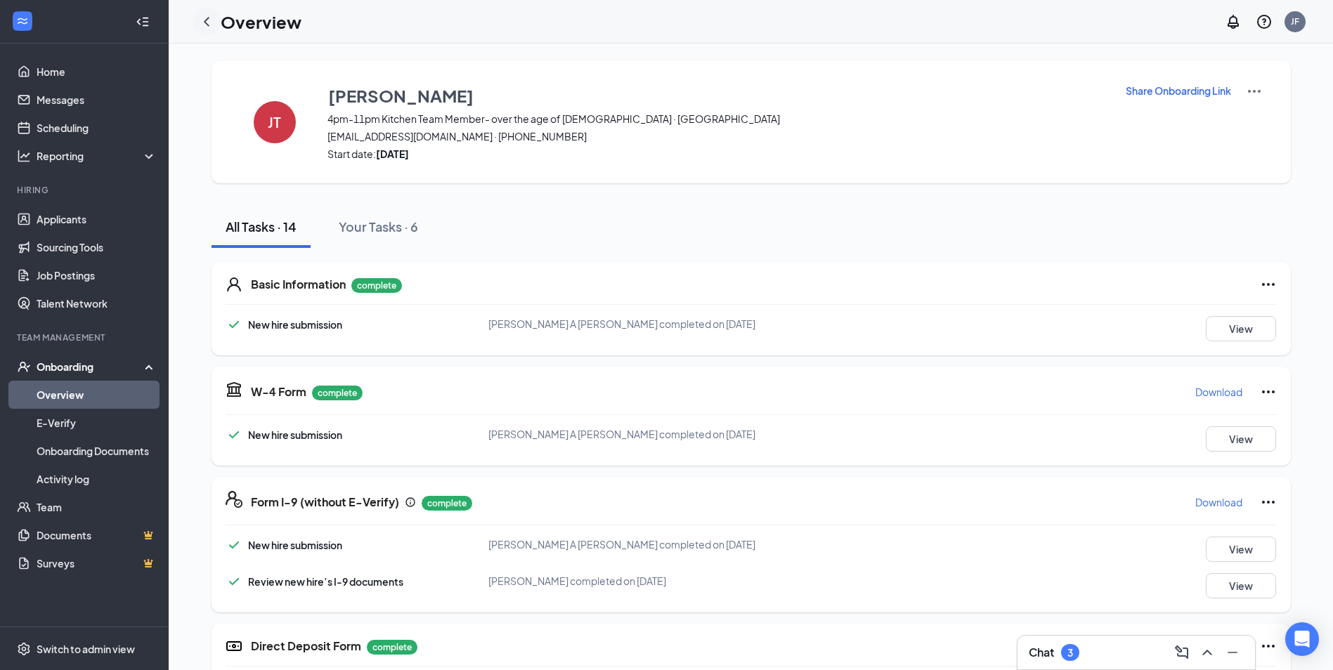
click at [207, 22] on icon "ChevronLeft" at bounding box center [206, 21] width 17 height 17
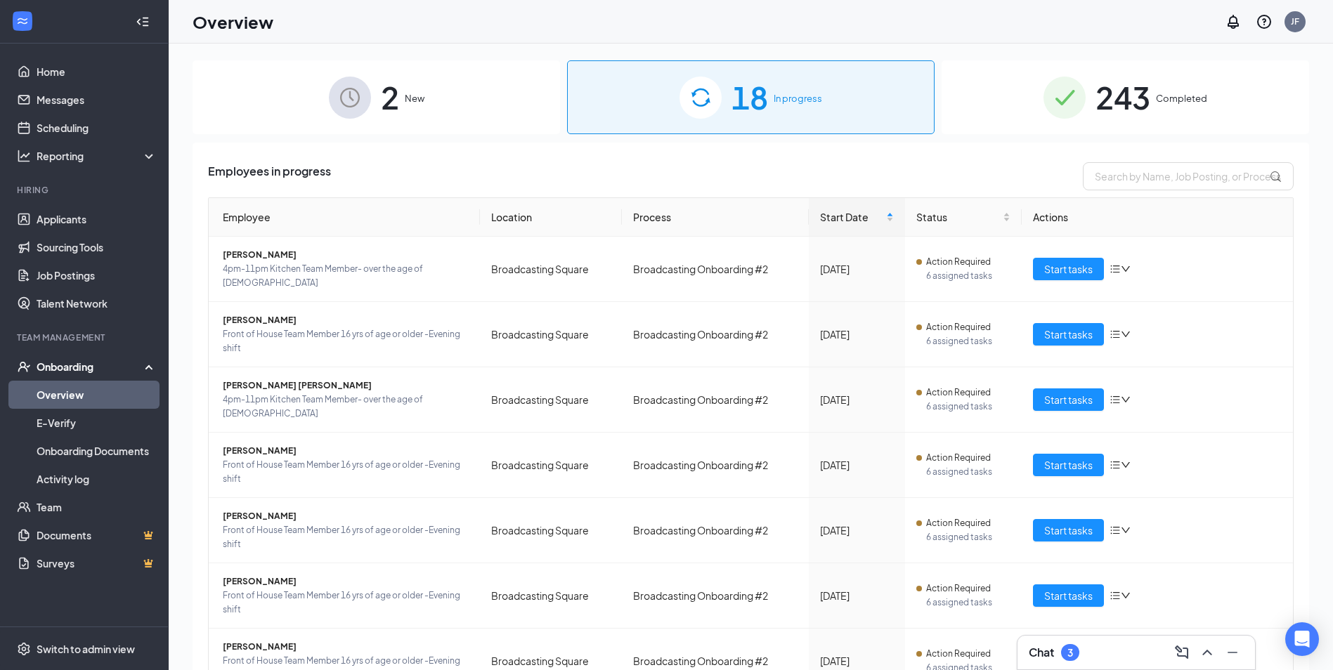
click at [1113, 656] on div "Chat 3" at bounding box center [1136, 653] width 215 height 22
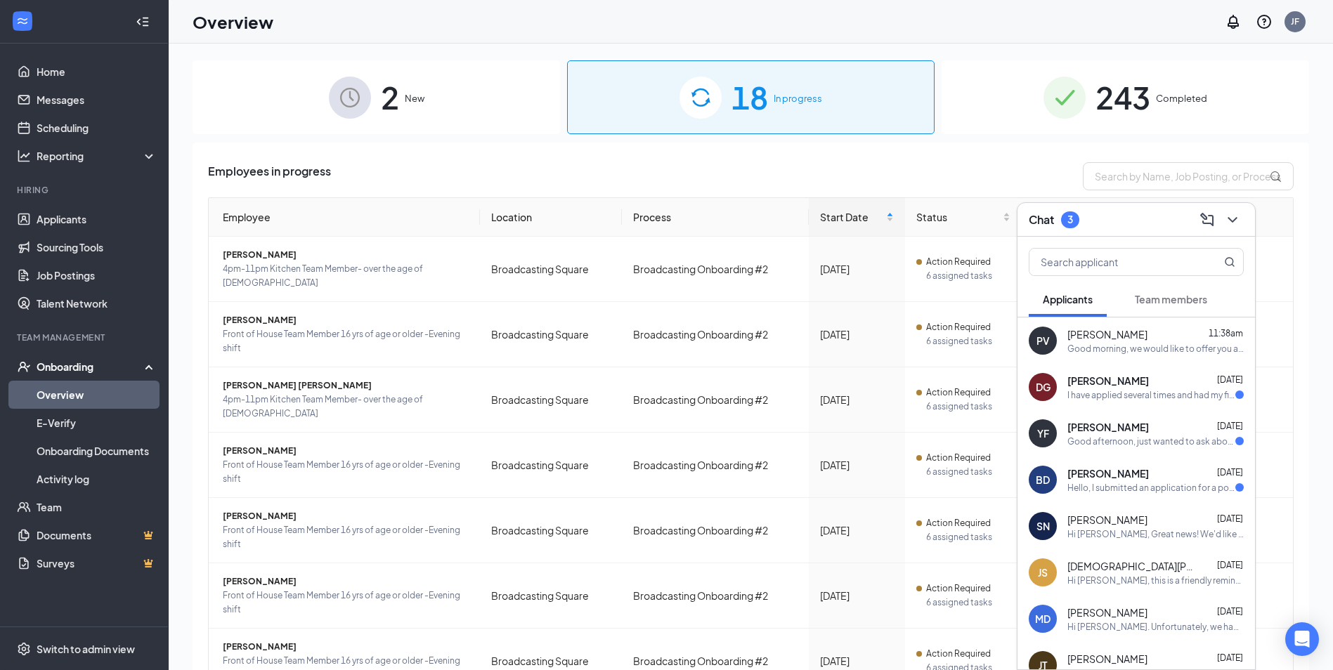
click at [1142, 390] on div "I have applied several times and had my first onsite interview back on [DATE] a…" at bounding box center [1151, 395] width 168 height 12
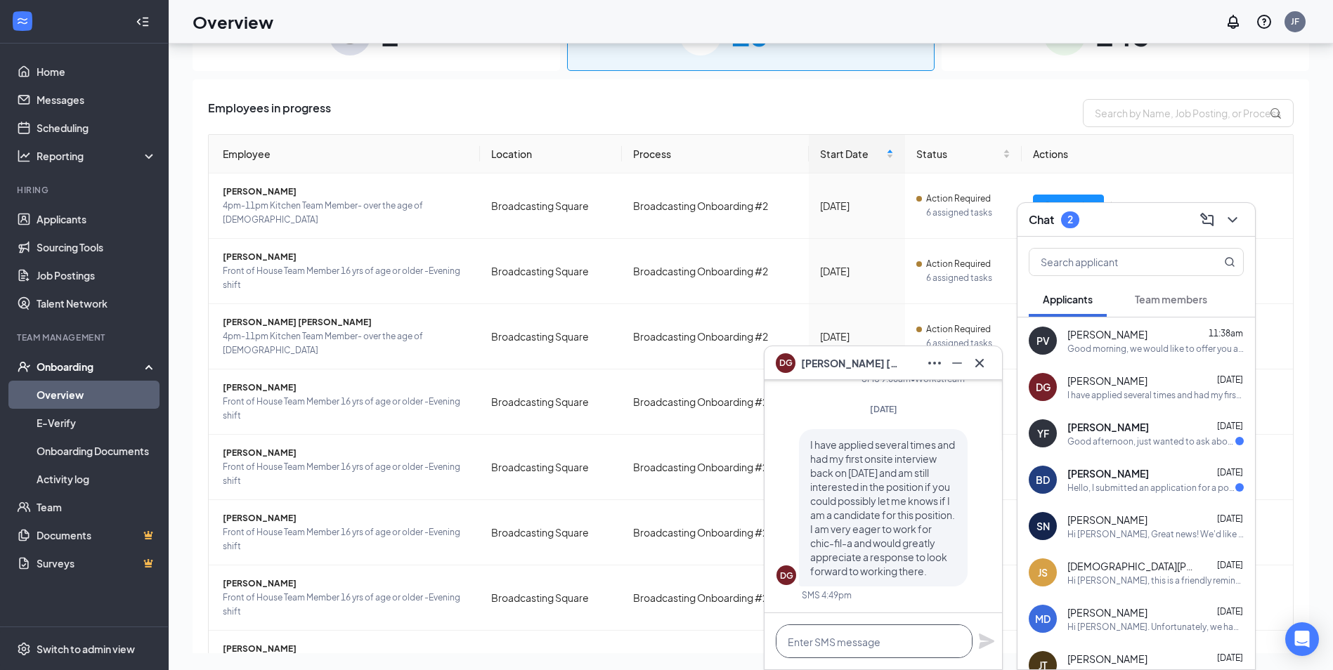
click at [859, 639] on textarea at bounding box center [874, 642] width 197 height 34
click at [895, 358] on div "[DATE] 12:00am" at bounding box center [858, 369] width 73 height 23
click at [938, 363] on icon "Ellipses" at bounding box center [934, 363] width 17 height 17
click at [905, 365] on div "DG [PERSON_NAME]" at bounding box center [883, 363] width 215 height 22
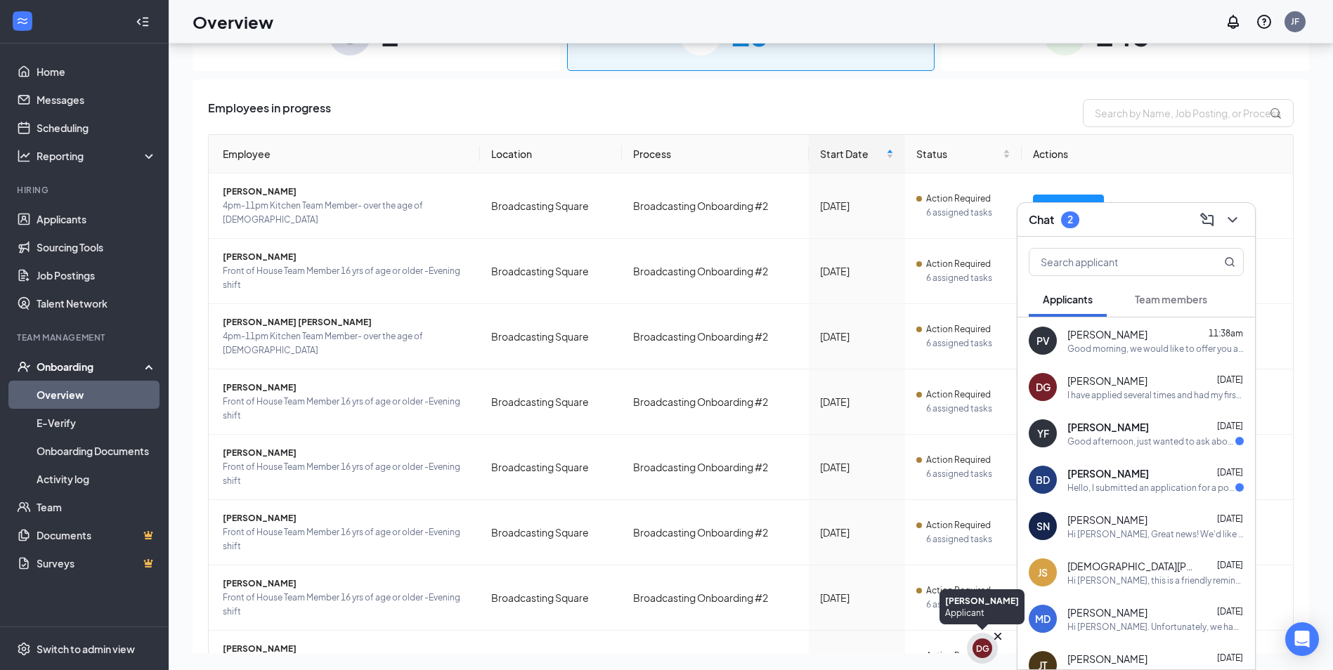
click at [985, 651] on div "DG" at bounding box center [982, 649] width 13 height 12
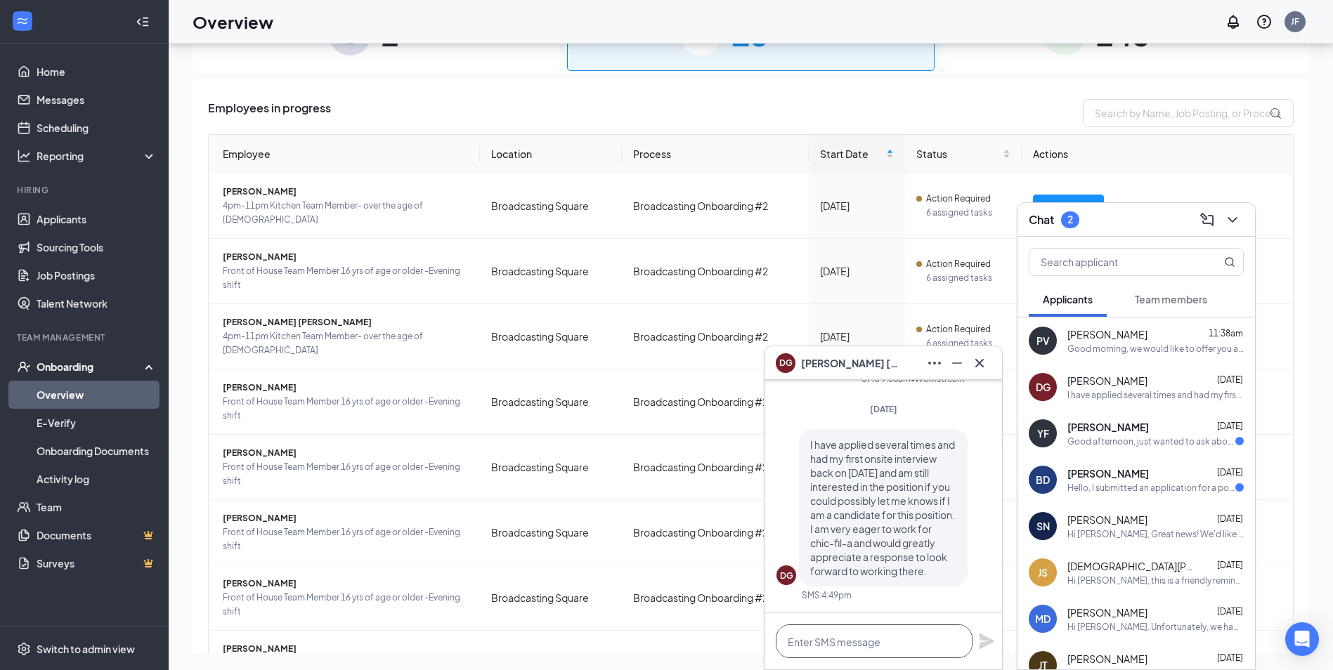
click at [857, 642] on textarea at bounding box center [874, 642] width 197 height 34
click at [874, 640] on textarea at bounding box center [874, 642] width 197 height 34
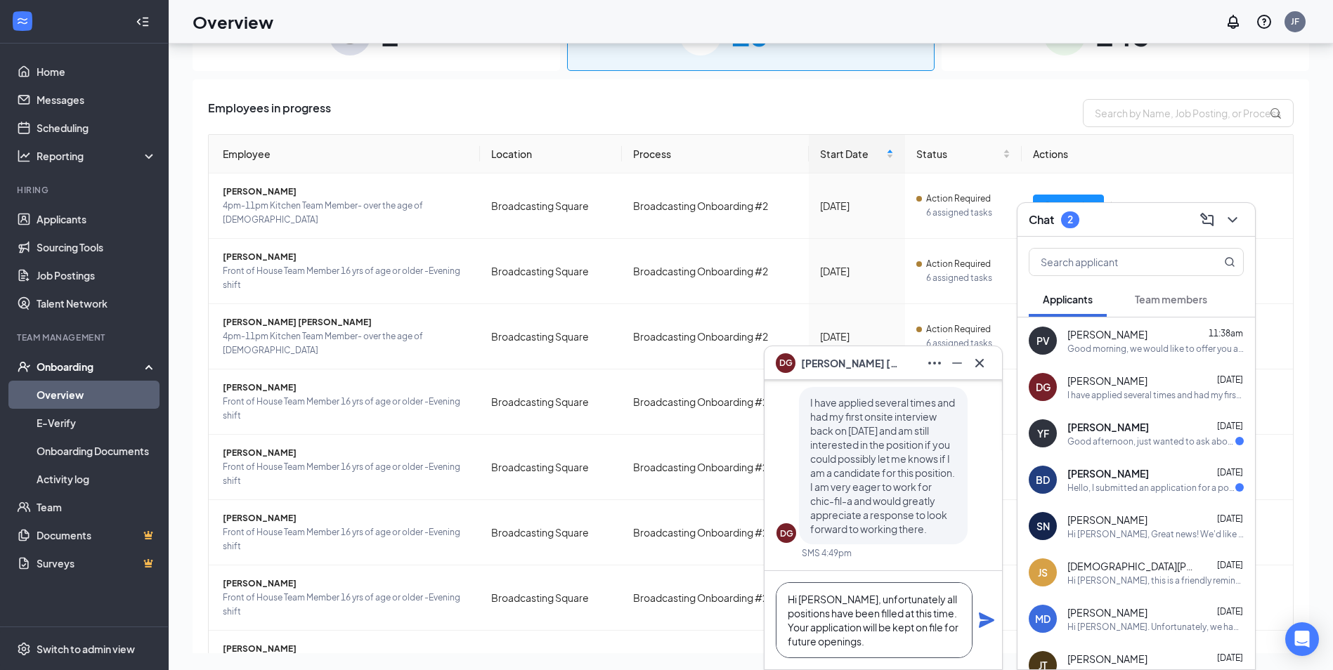
type textarea "Hi [PERSON_NAME], unfortunately all positions have been filled at this time. Yo…"
click at [990, 618] on icon "Plane" at bounding box center [986, 620] width 15 height 15
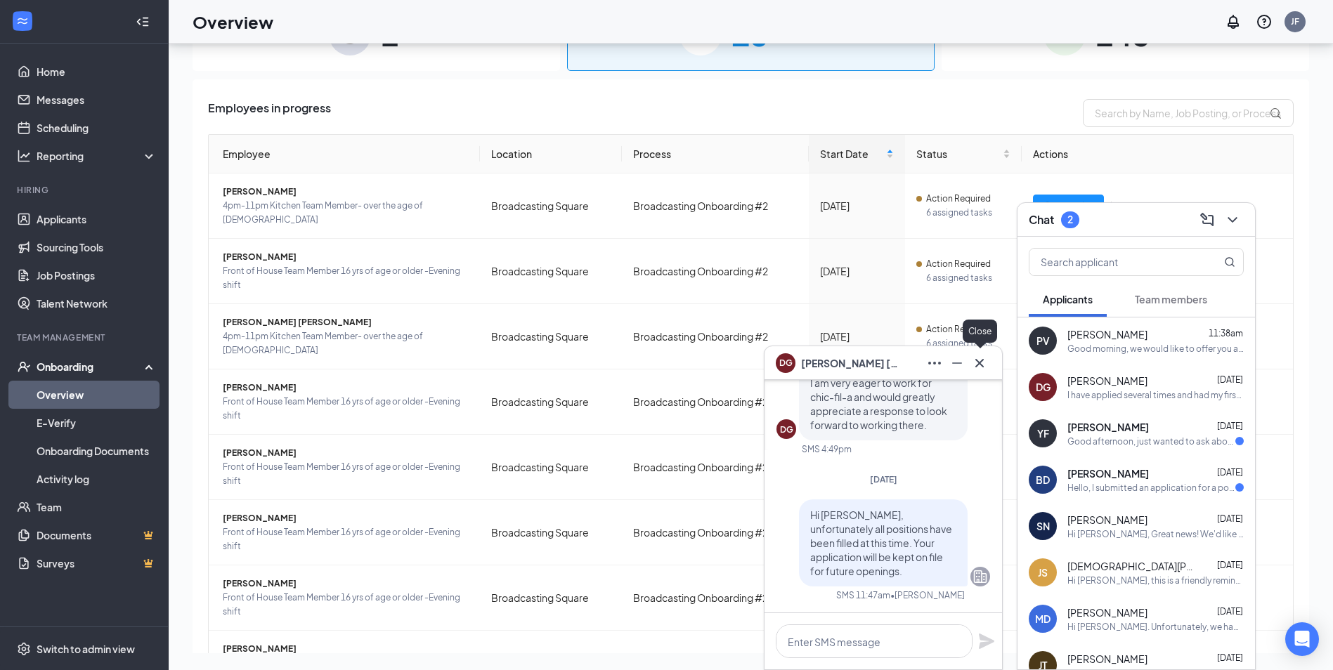
click at [974, 361] on icon "Cross" at bounding box center [979, 363] width 17 height 17
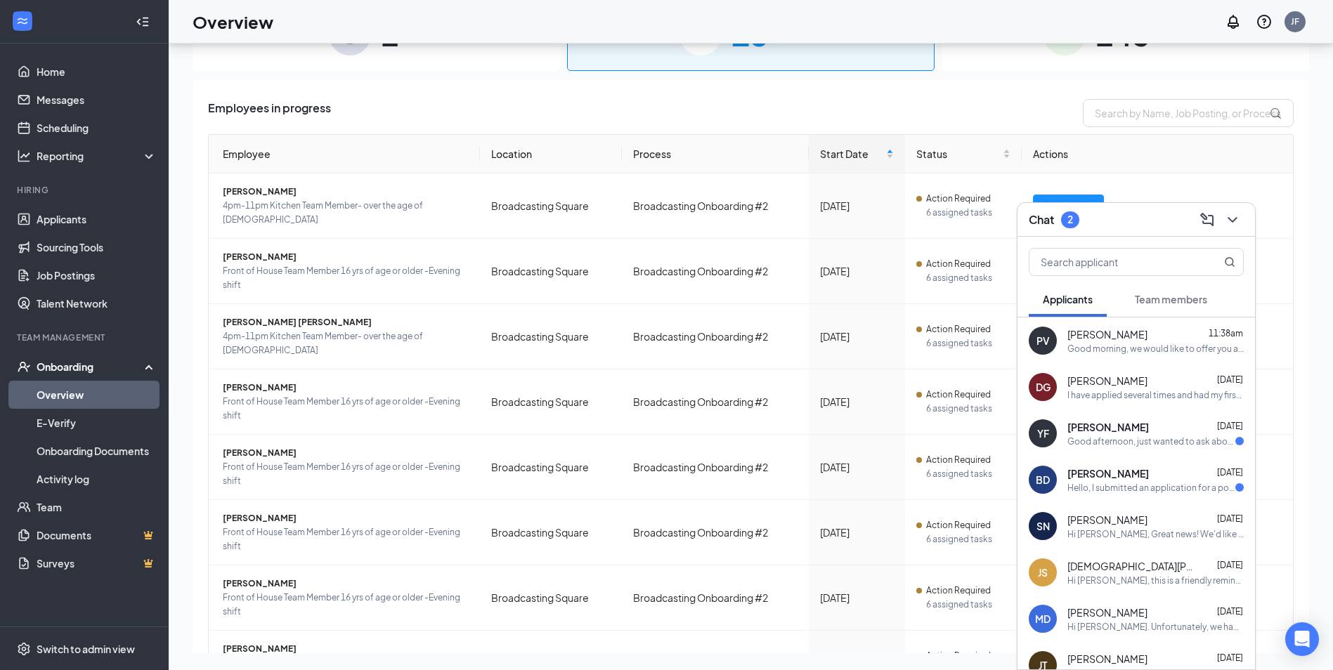
click at [1136, 480] on span "[PERSON_NAME]" at bounding box center [1108, 474] width 82 height 14
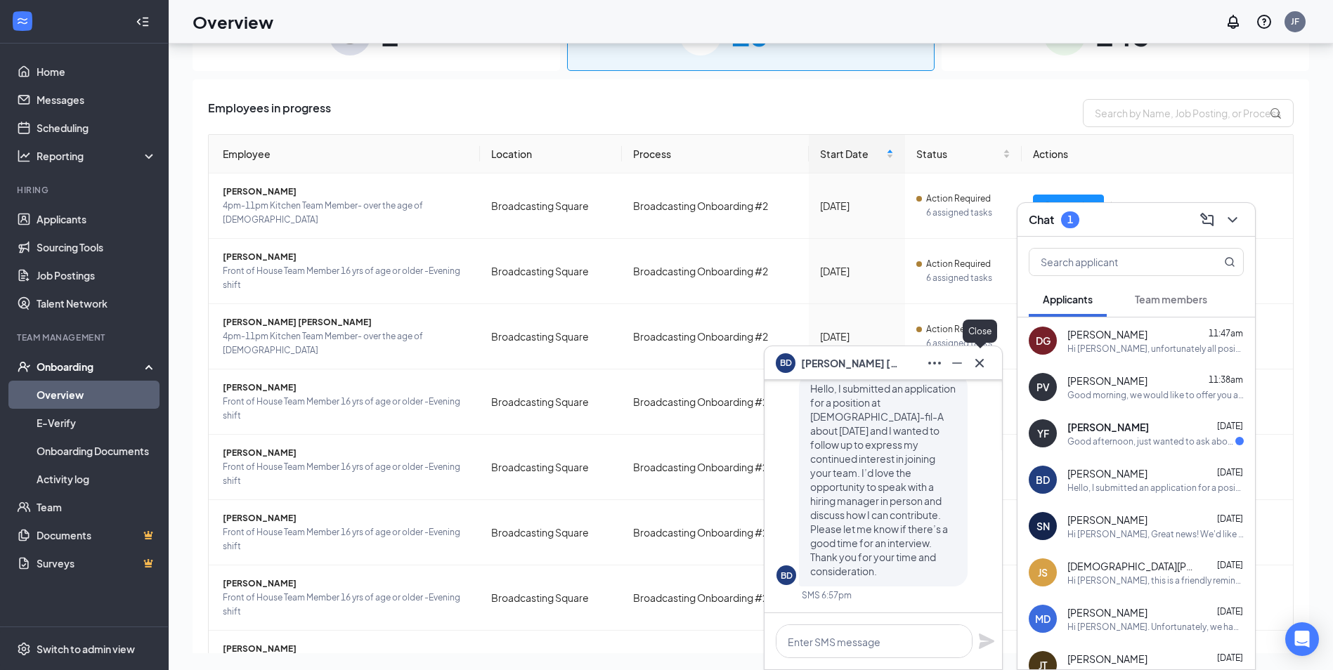
click at [985, 361] on icon "Cross" at bounding box center [979, 363] width 17 height 17
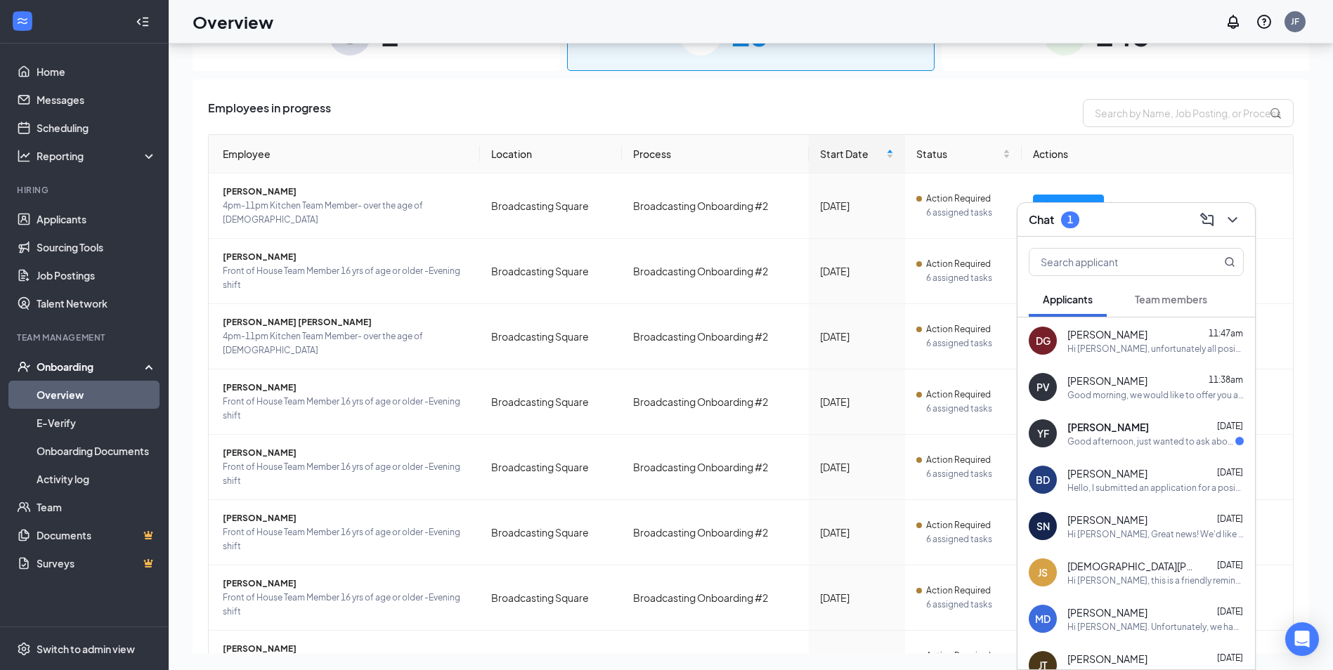
click at [1139, 431] on span "[PERSON_NAME]" at bounding box center [1108, 427] width 82 height 14
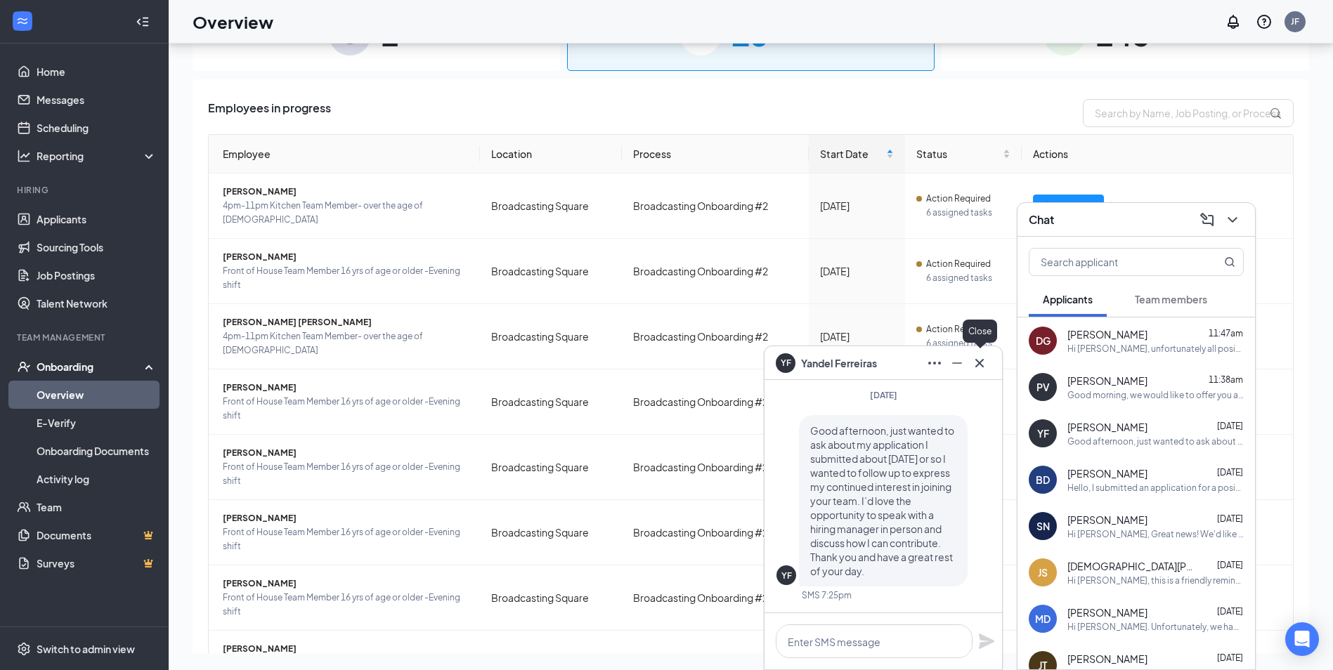
click at [977, 368] on icon "Cross" at bounding box center [979, 363] width 17 height 17
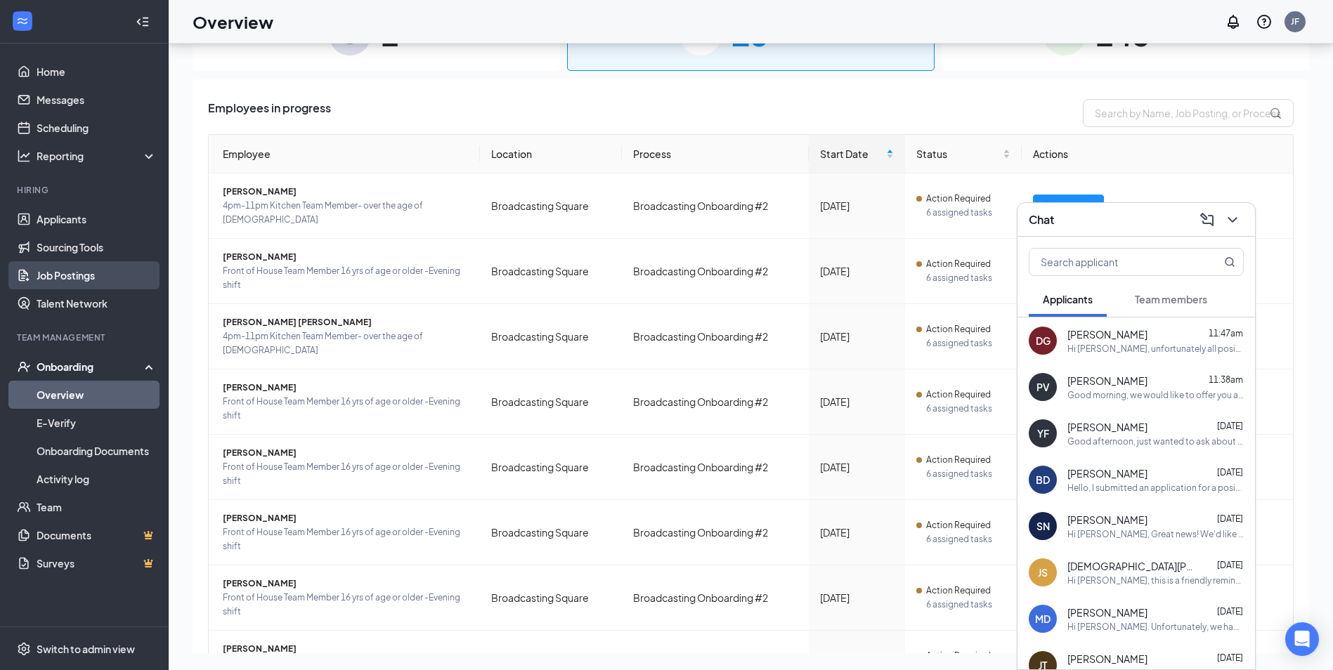
click at [58, 280] on link "Job Postings" at bounding box center [97, 275] width 120 height 28
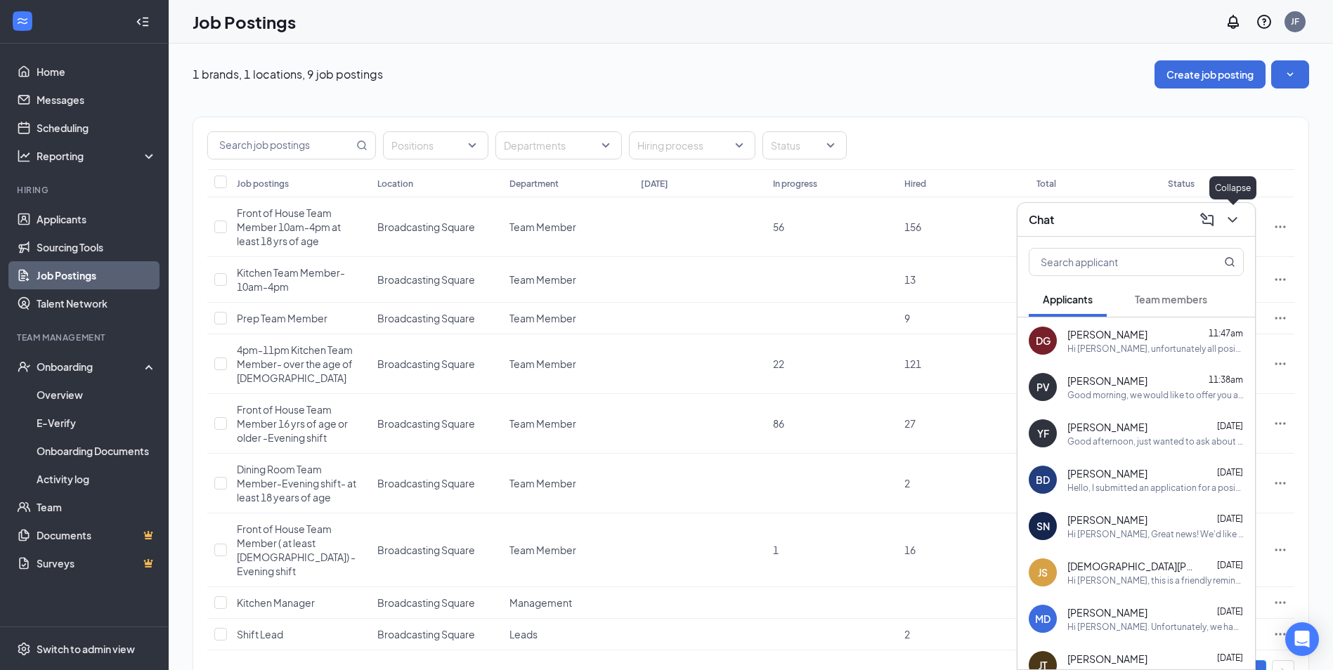
click at [1235, 219] on icon "ChevronDown" at bounding box center [1232, 220] width 9 height 6
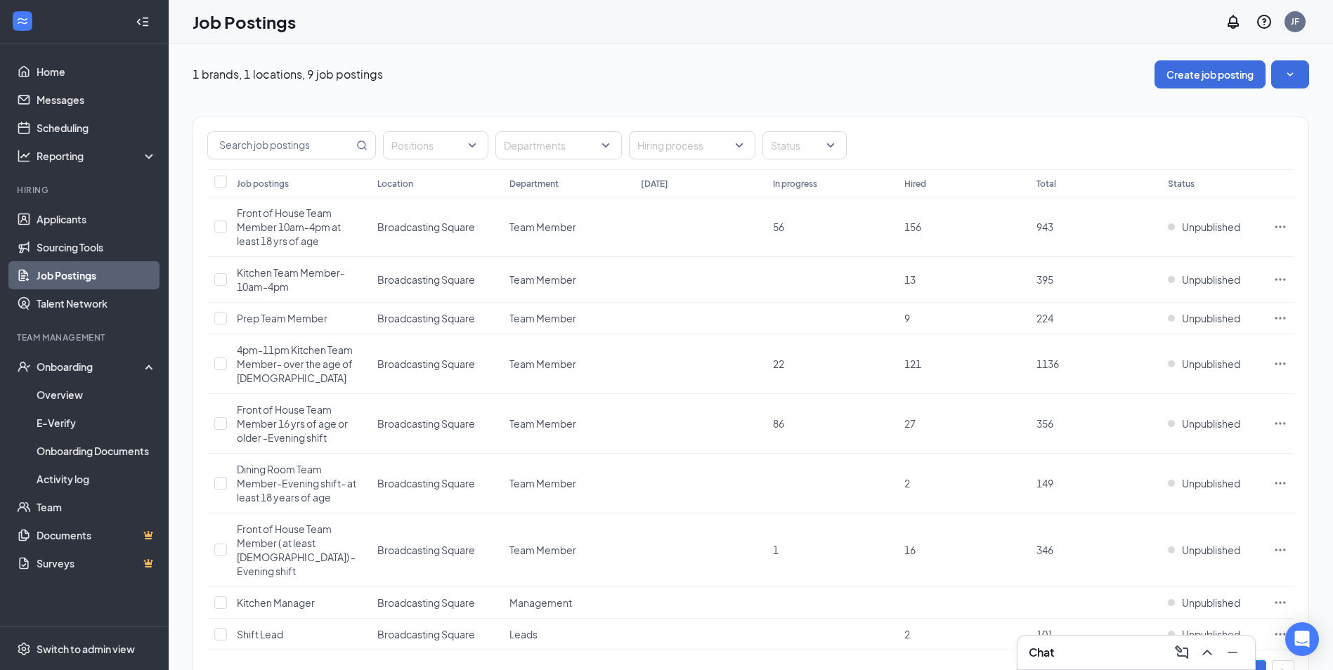
click at [1116, 660] on div "Chat" at bounding box center [1136, 653] width 215 height 22
